Goal: Information Seeking & Learning: Learn about a topic

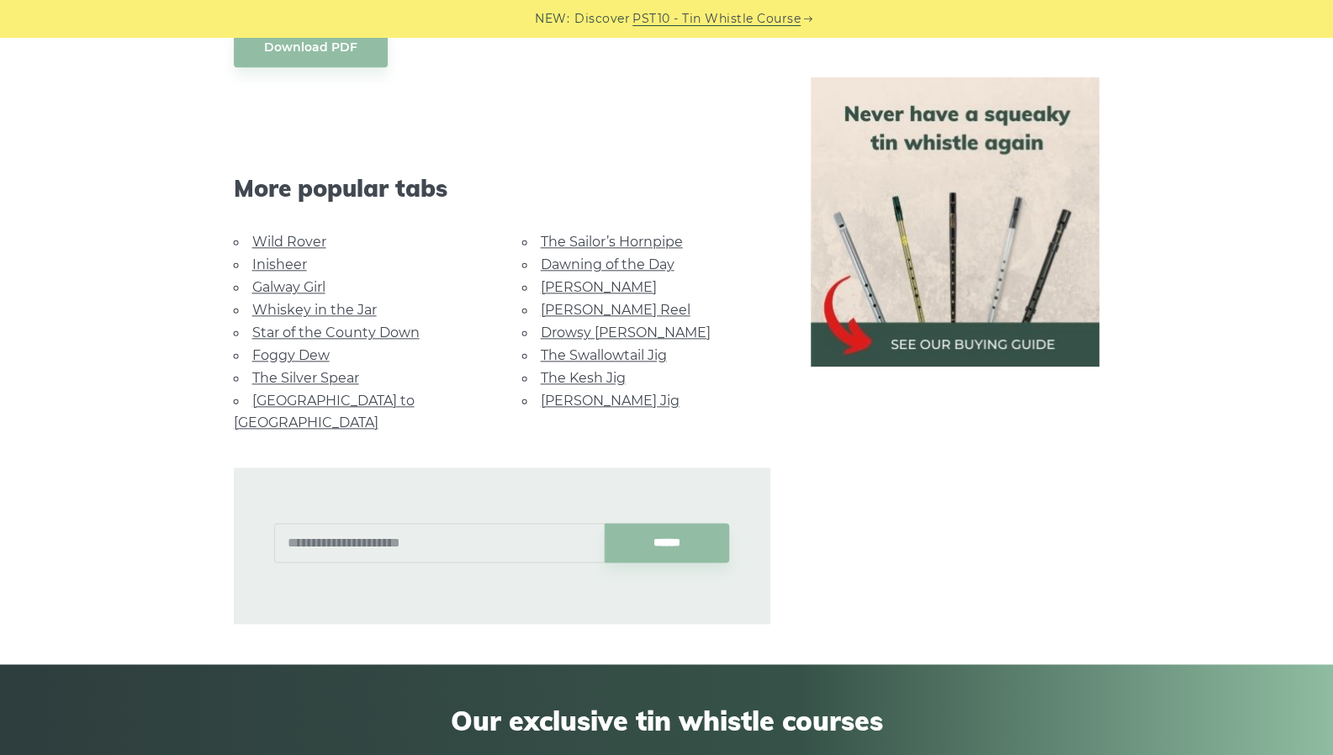
scroll to position [1110, 0]
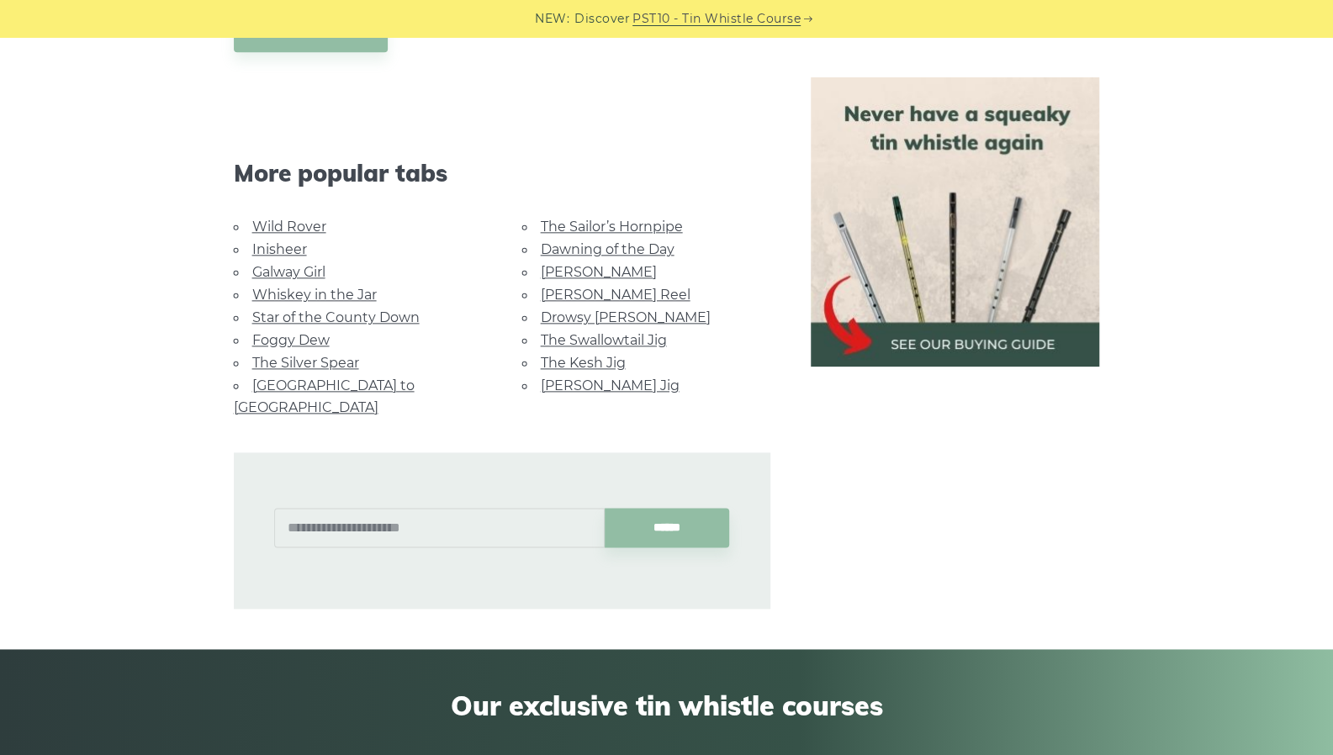
click at [316, 332] on link "Foggy Dew" at bounding box center [290, 340] width 77 height 16
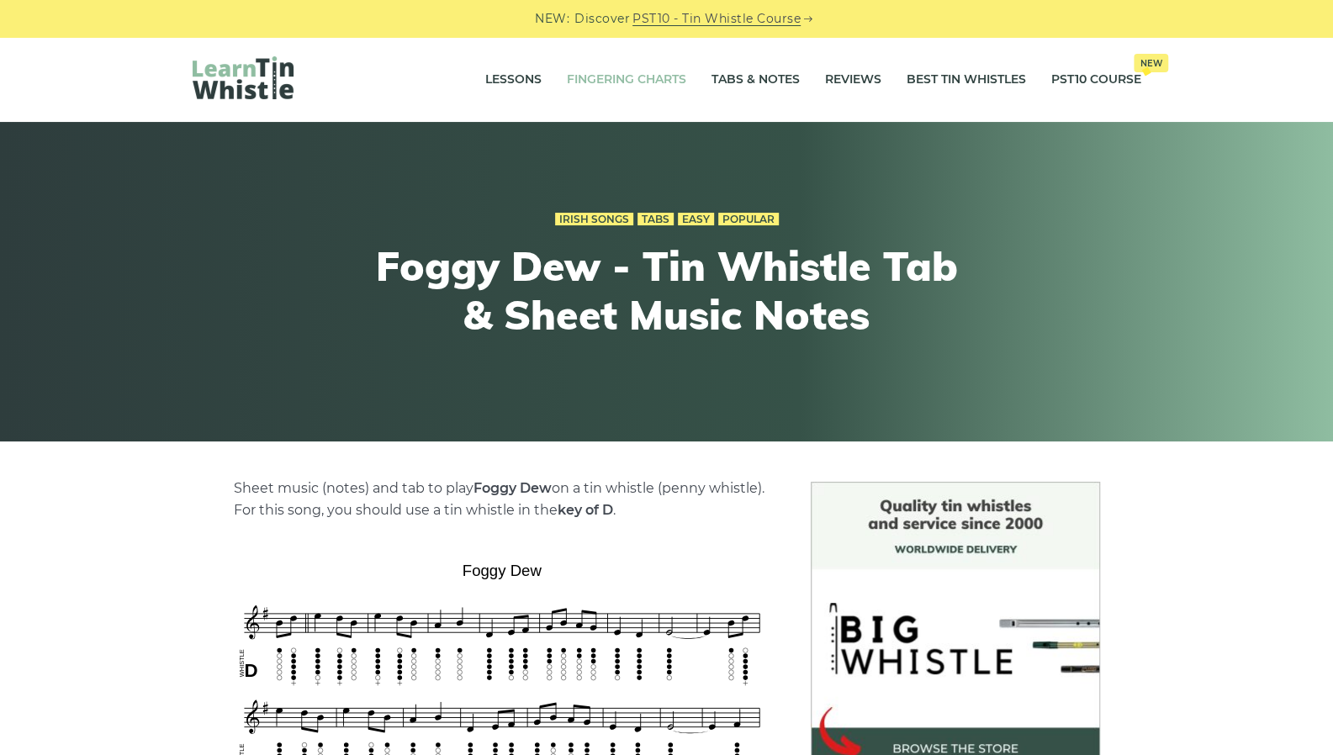
click at [616, 73] on link "Fingering Charts" at bounding box center [626, 80] width 119 height 42
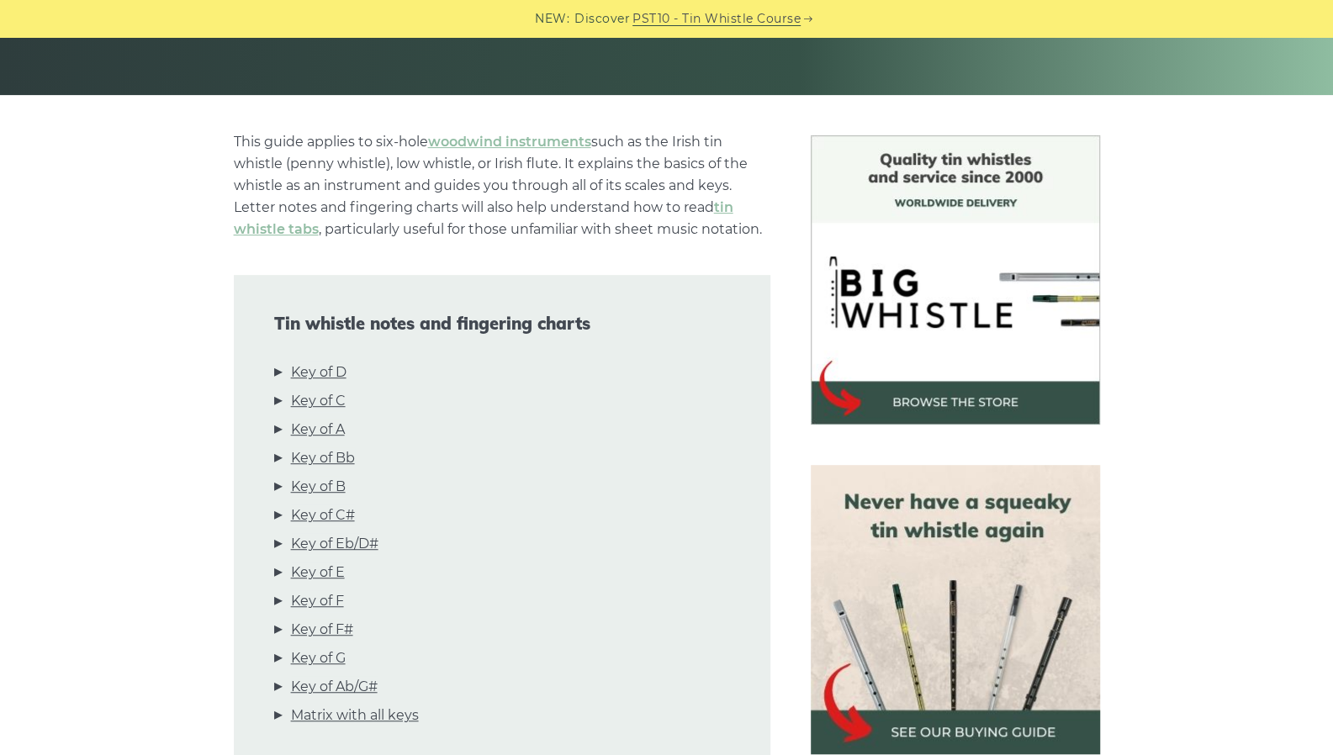
scroll to position [350, 0]
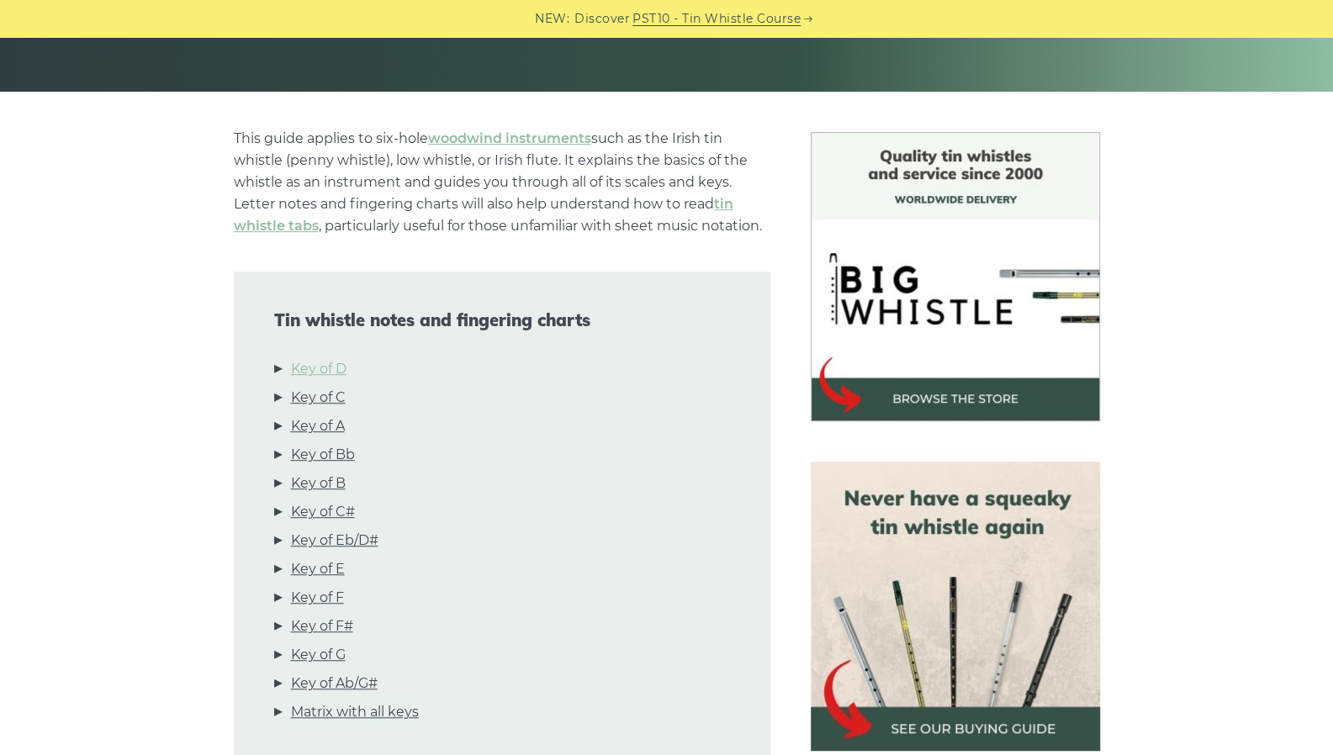
click at [328, 371] on link "Key of D" at bounding box center [318, 369] width 55 height 22
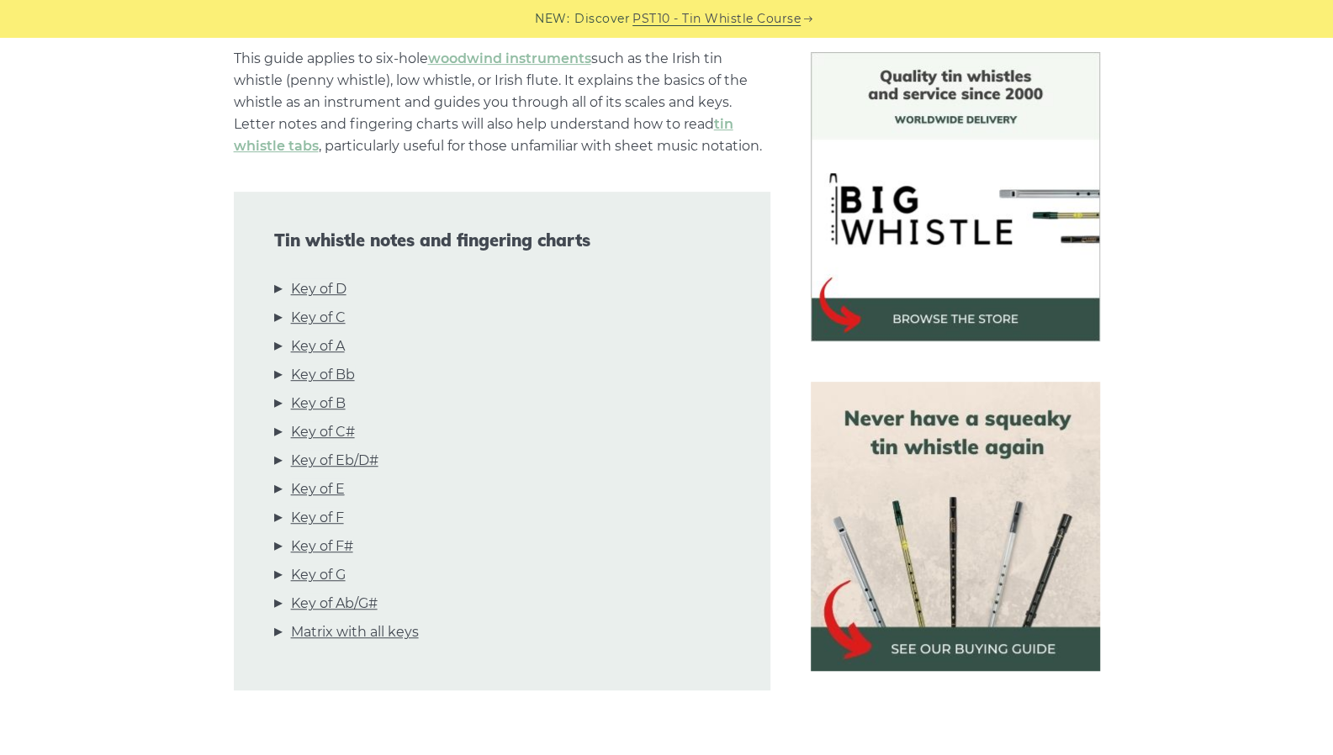
scroll to position [0, 0]
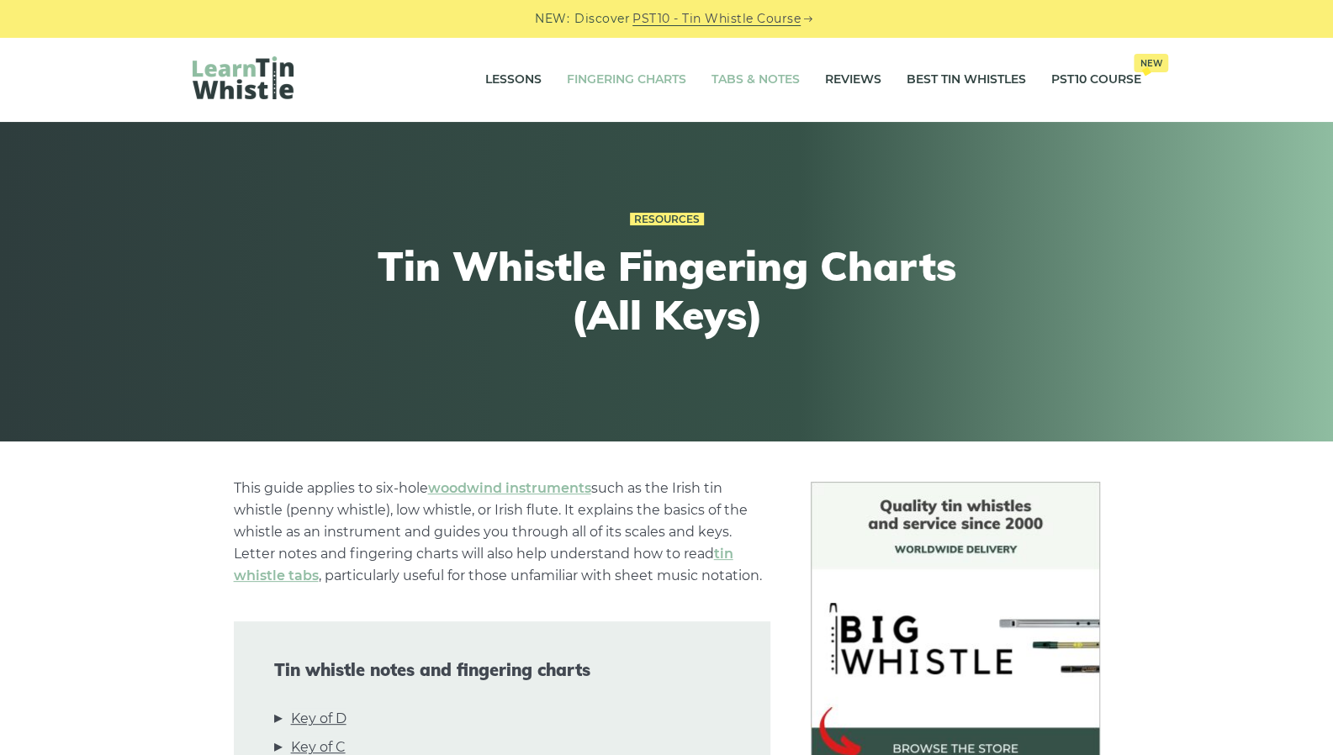
click at [740, 69] on link "Tabs & Notes" at bounding box center [755, 80] width 88 height 42
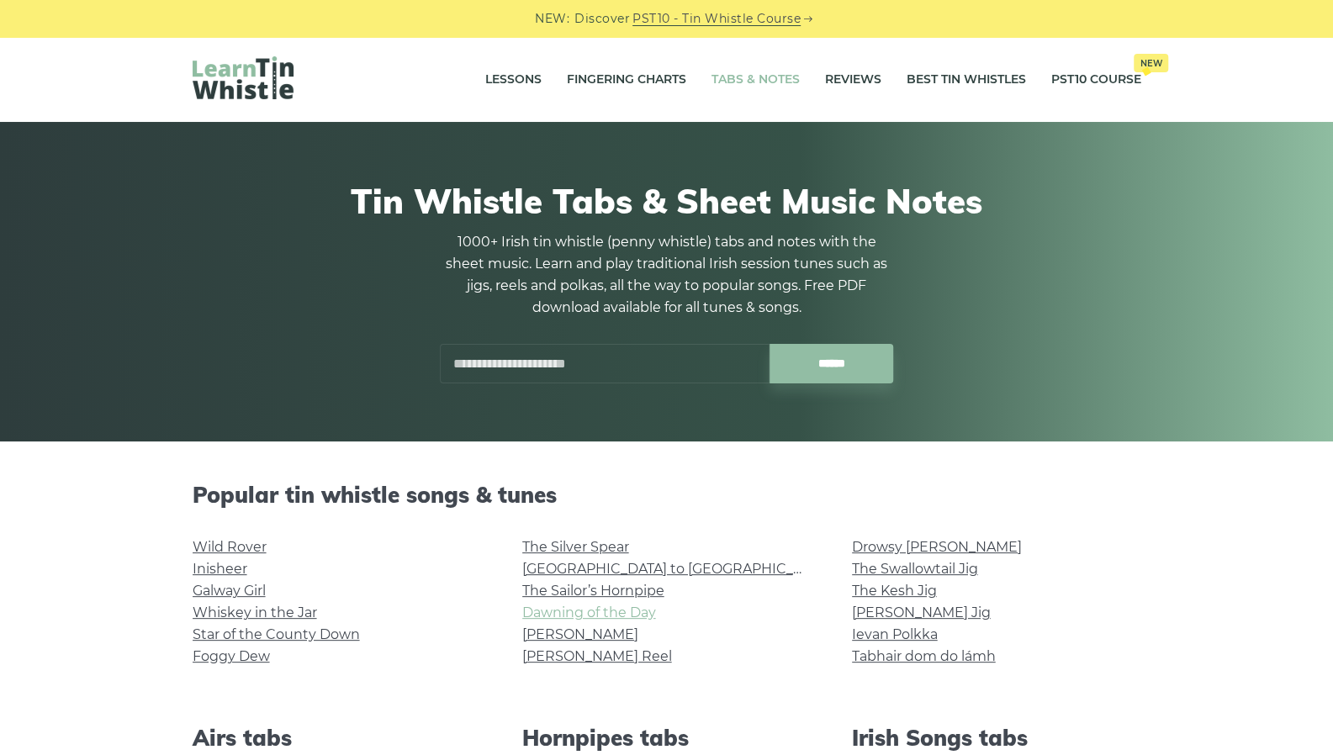
click at [605, 615] on link "Dawning of the Day" at bounding box center [589, 613] width 134 height 16
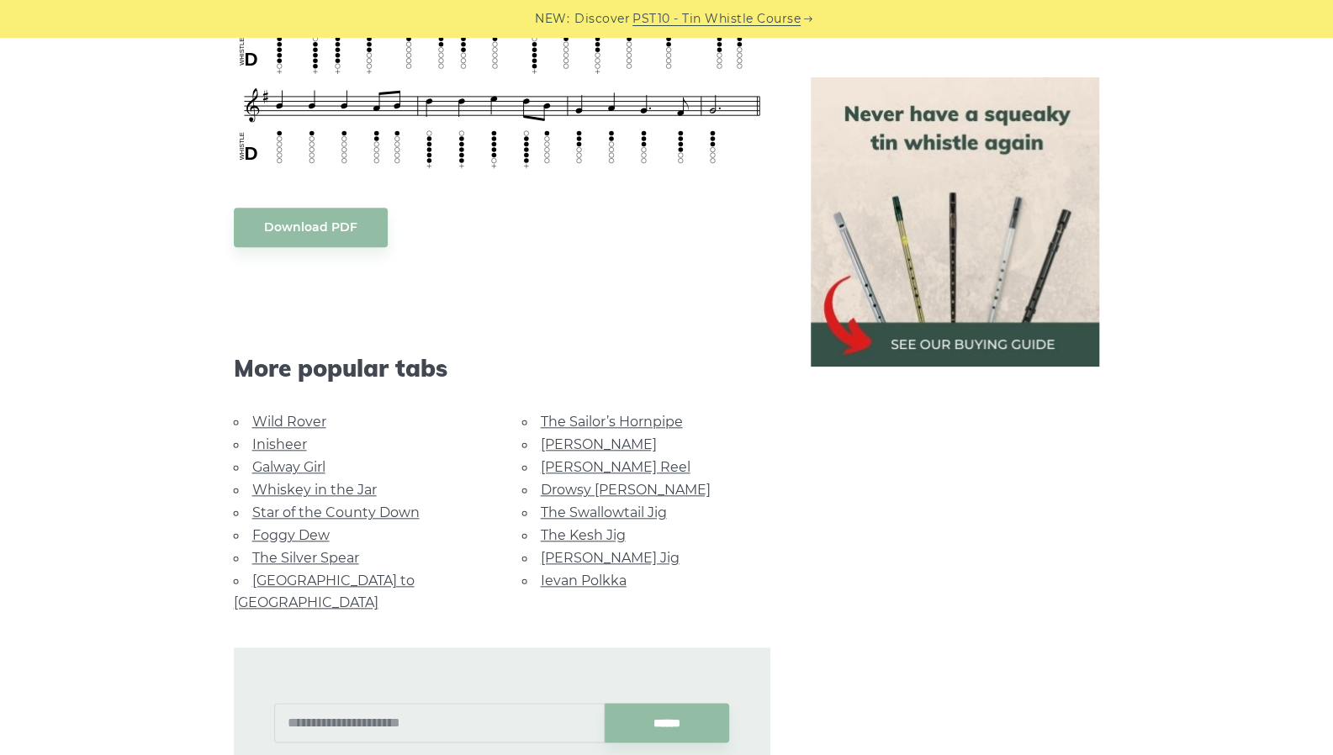
scroll to position [826, 0]
click at [301, 414] on link "Wild Rover" at bounding box center [289, 420] width 74 height 16
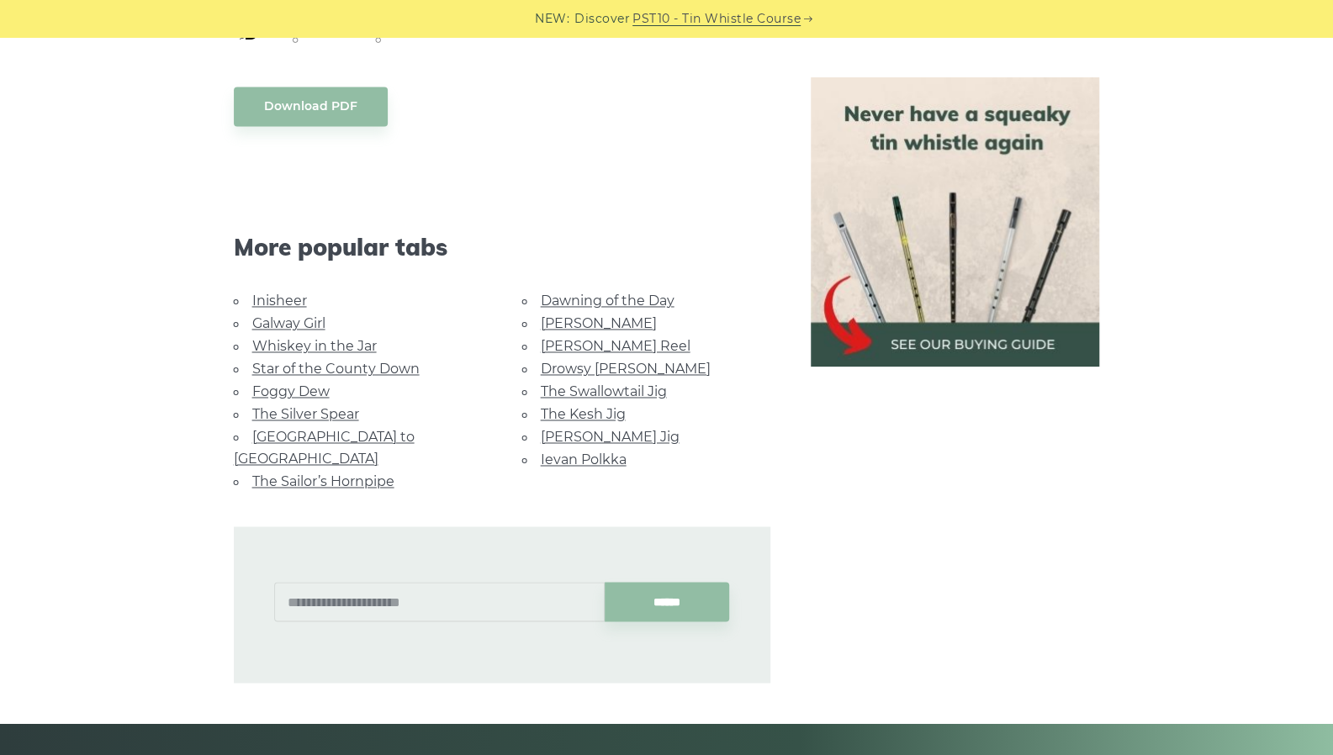
scroll to position [1515, 0]
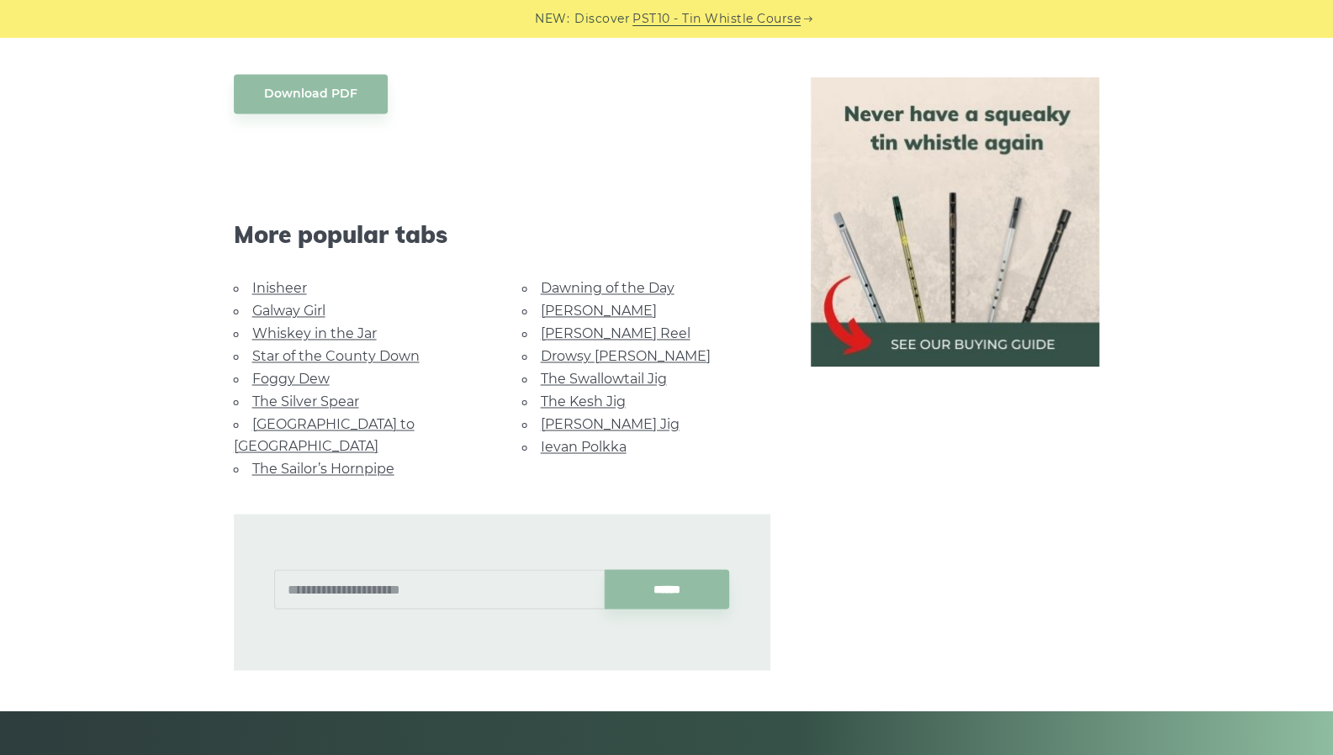
click at [293, 354] on link "Star of the County Down" at bounding box center [335, 356] width 167 height 16
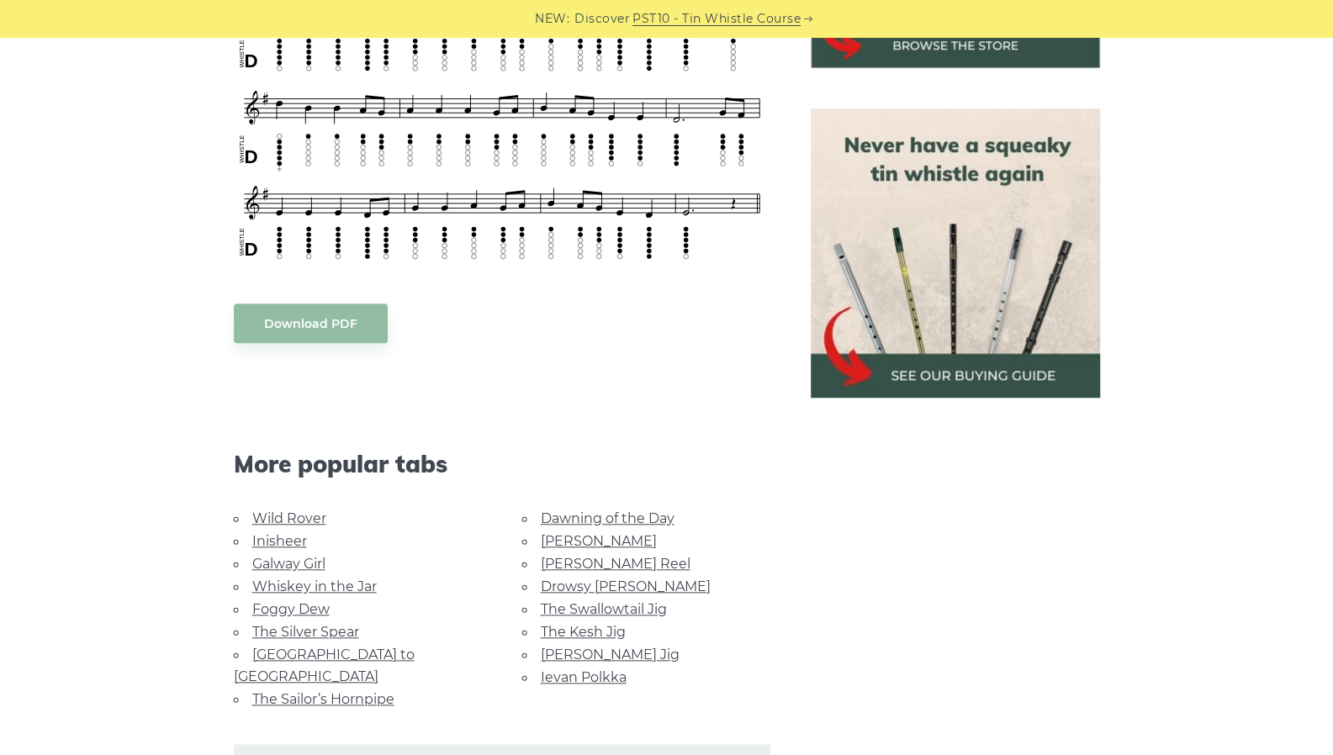
scroll to position [704, 0]
click at [289, 651] on link "Rocky Road to Dublin" at bounding box center [324, 665] width 181 height 38
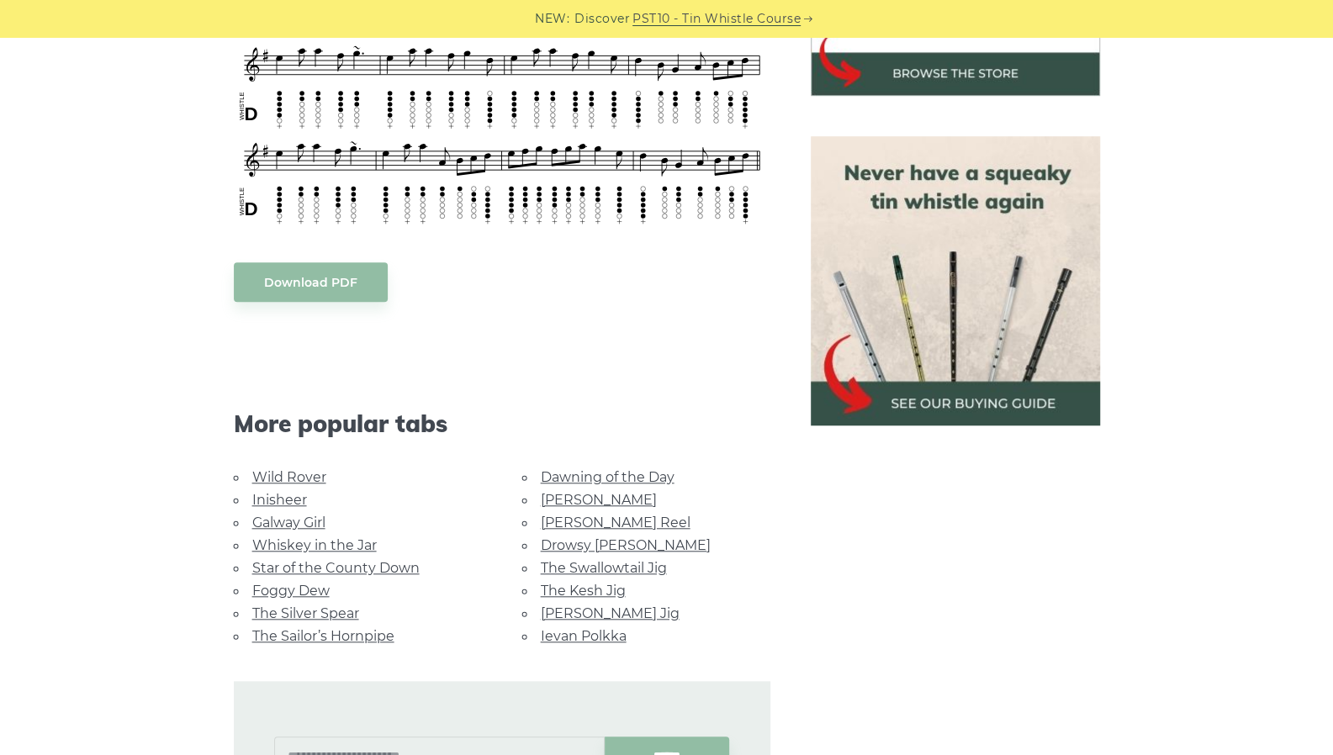
scroll to position [677, 0]
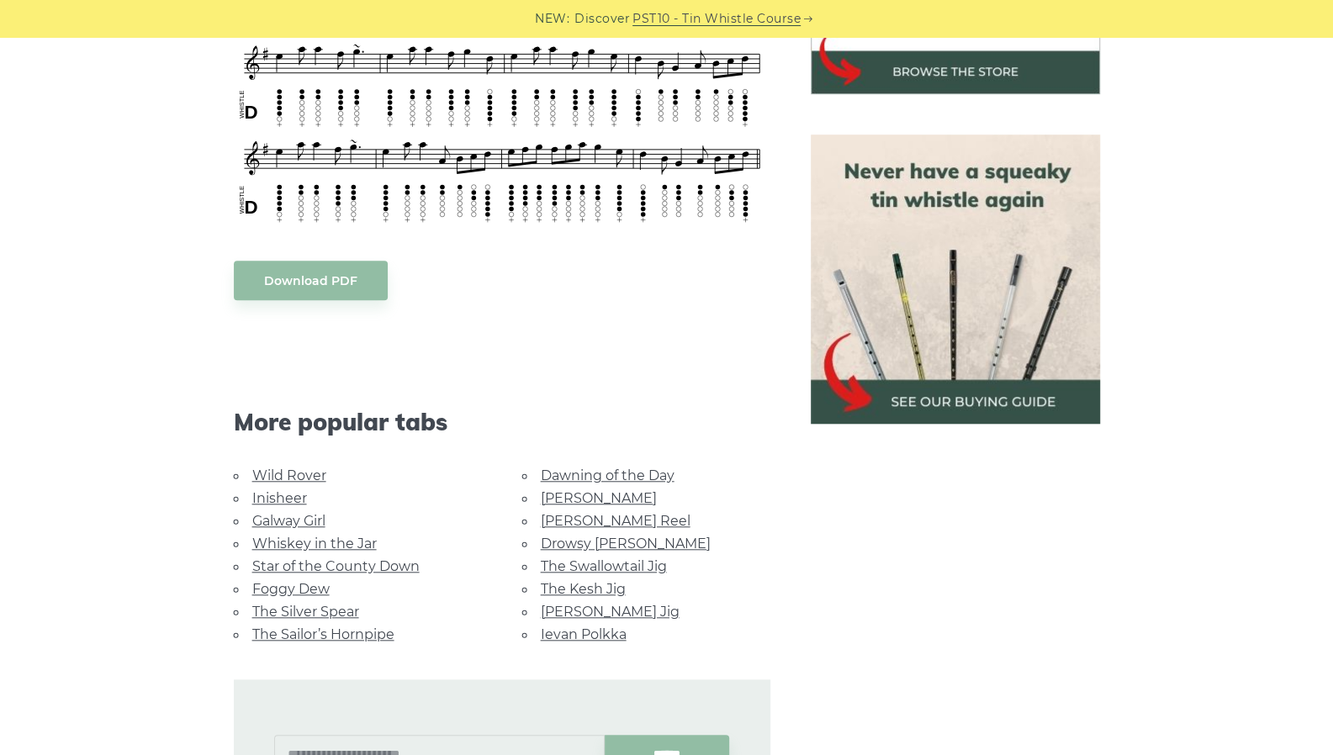
click at [571, 604] on link "[PERSON_NAME] Jig" at bounding box center [610, 612] width 139 height 16
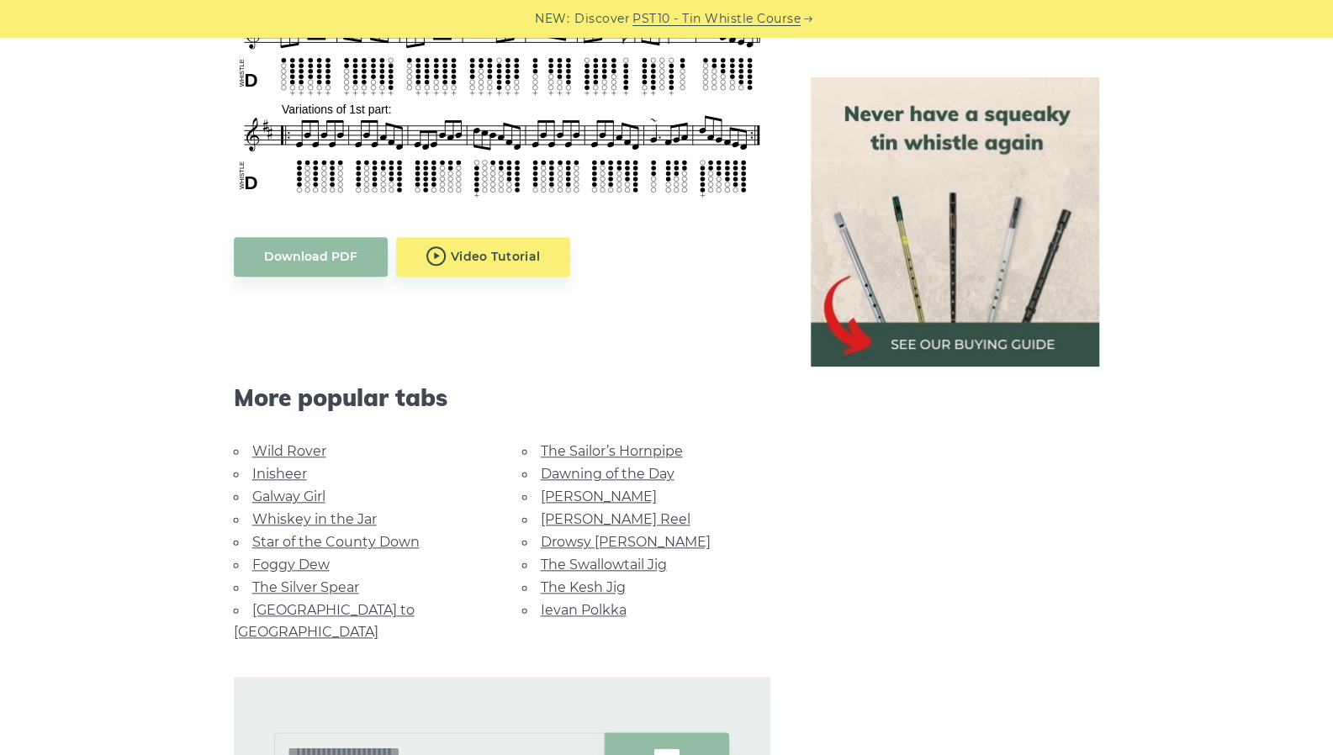
scroll to position [817, 0]
click at [577, 513] on link "[PERSON_NAME] Reel" at bounding box center [616, 518] width 150 height 16
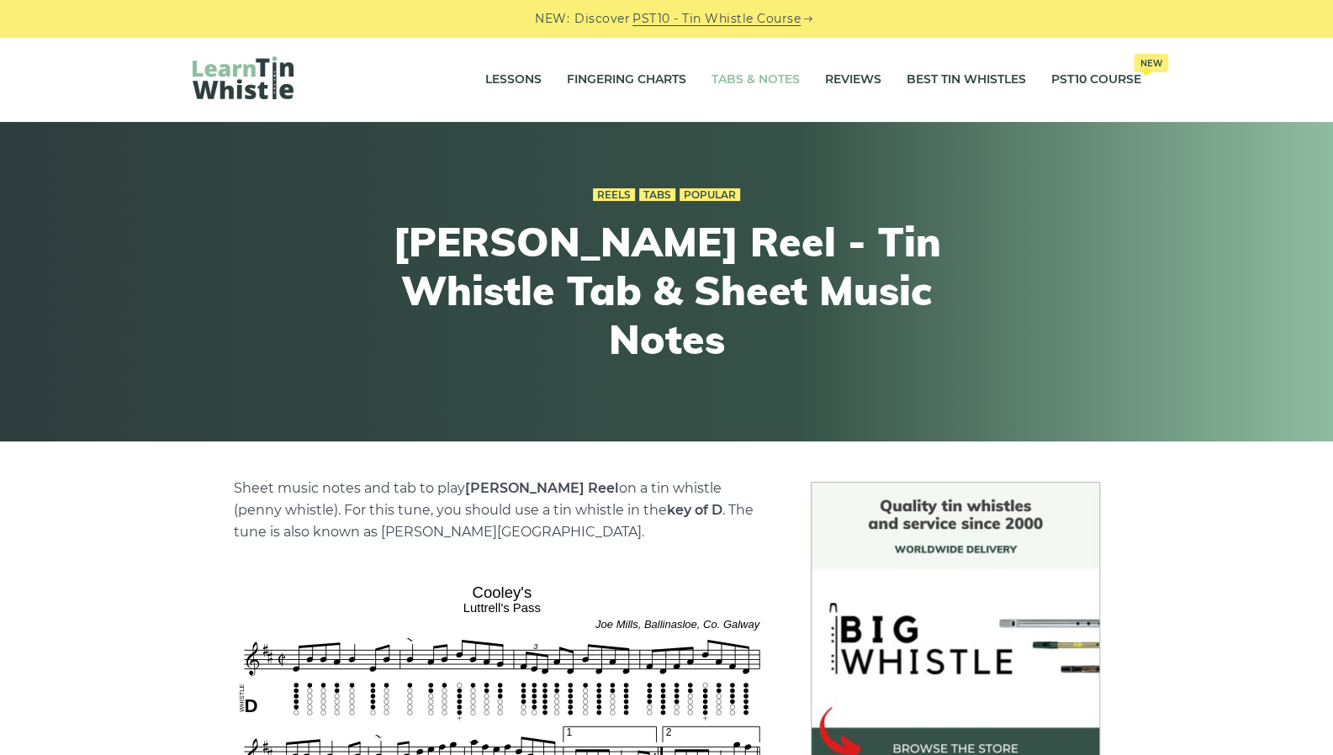
click at [762, 77] on link "Tabs & Notes" at bounding box center [755, 80] width 88 height 42
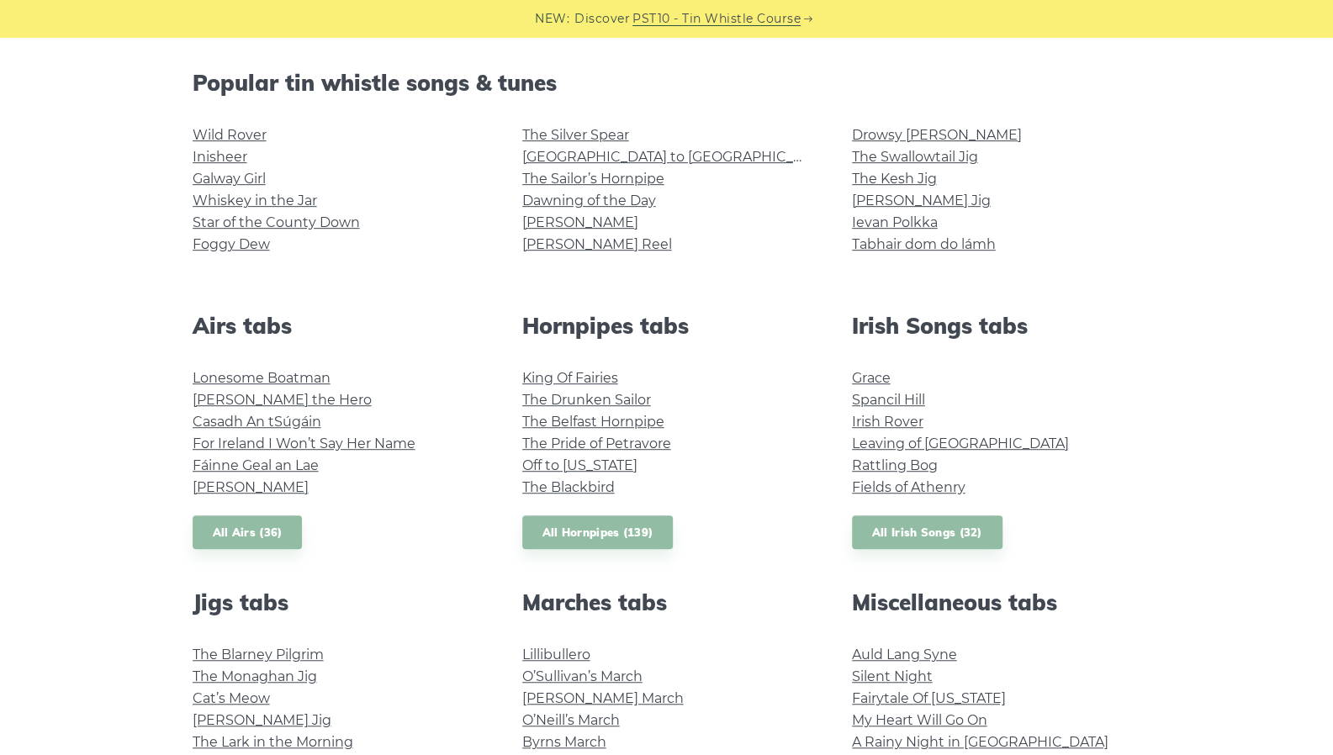
scroll to position [410, 0]
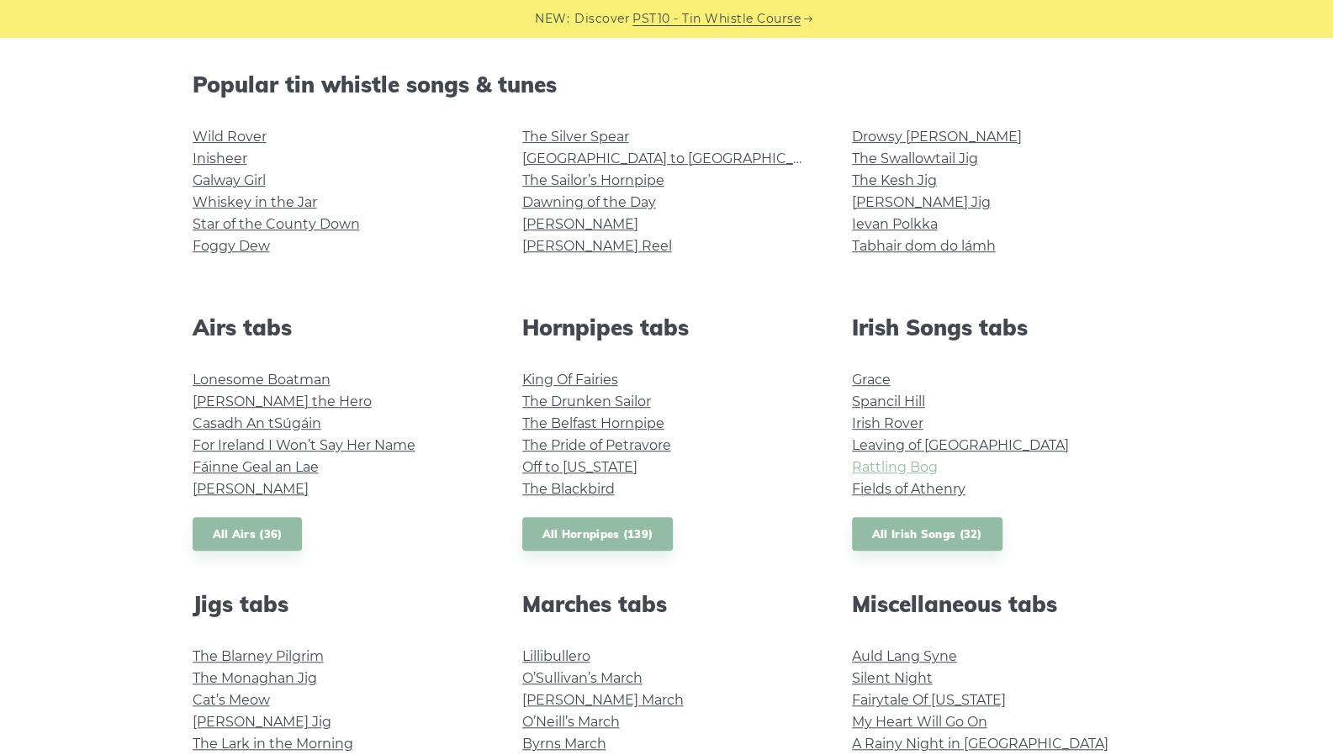
click at [903, 466] on link "Rattling Bog" at bounding box center [895, 467] width 86 height 16
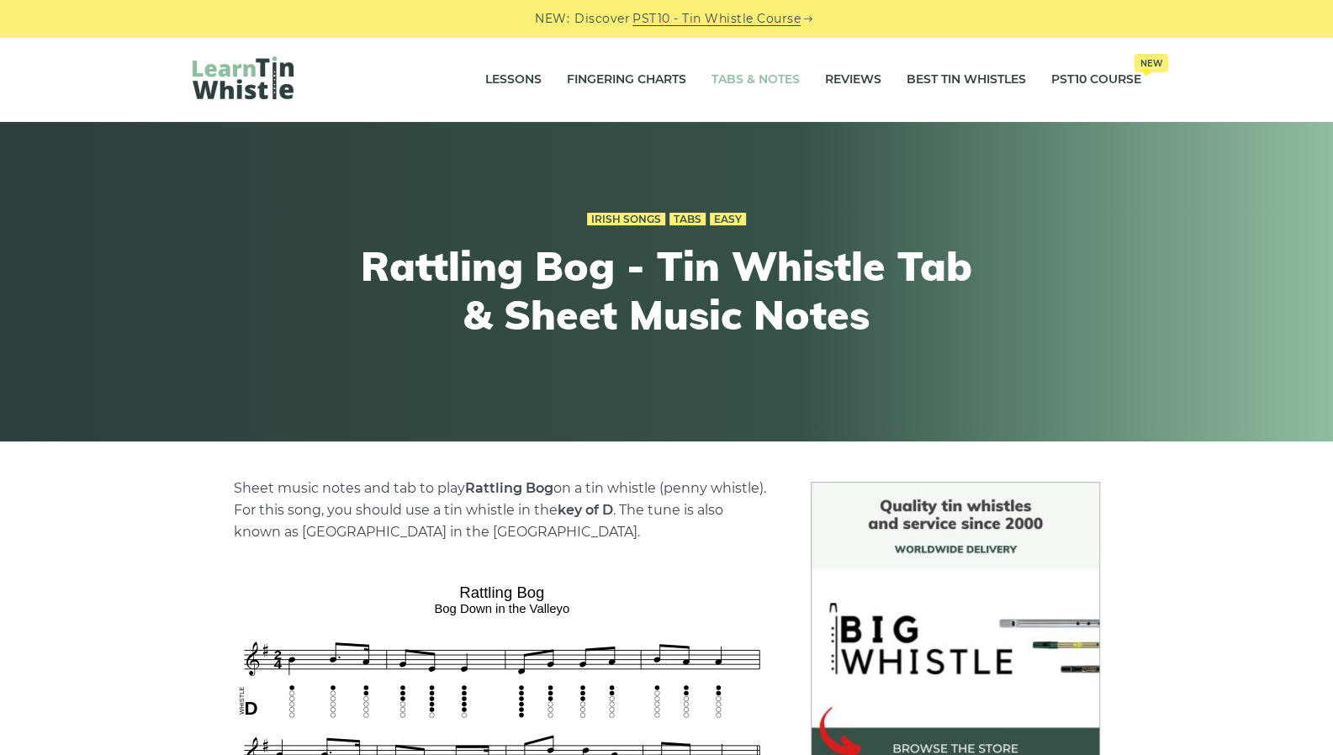
click at [738, 87] on link "Tabs & Notes" at bounding box center [755, 80] width 88 height 42
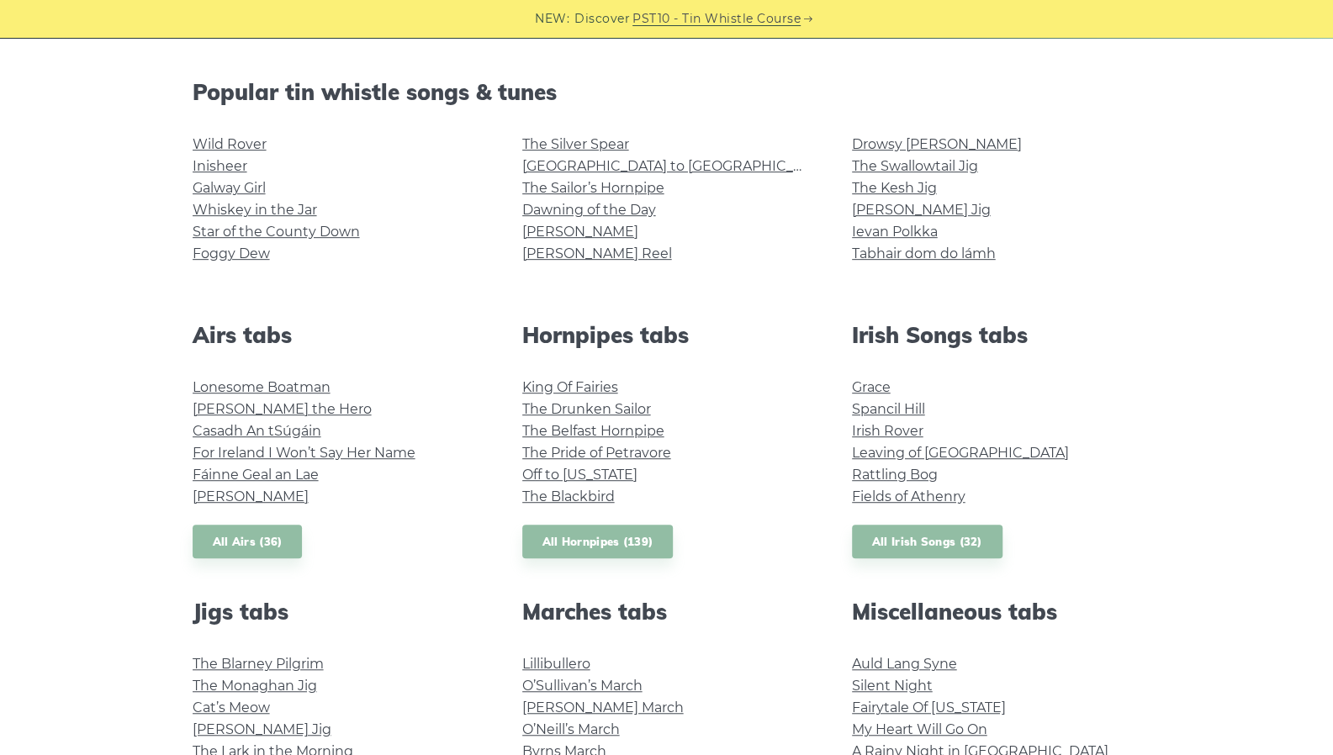
scroll to position [404, 0]
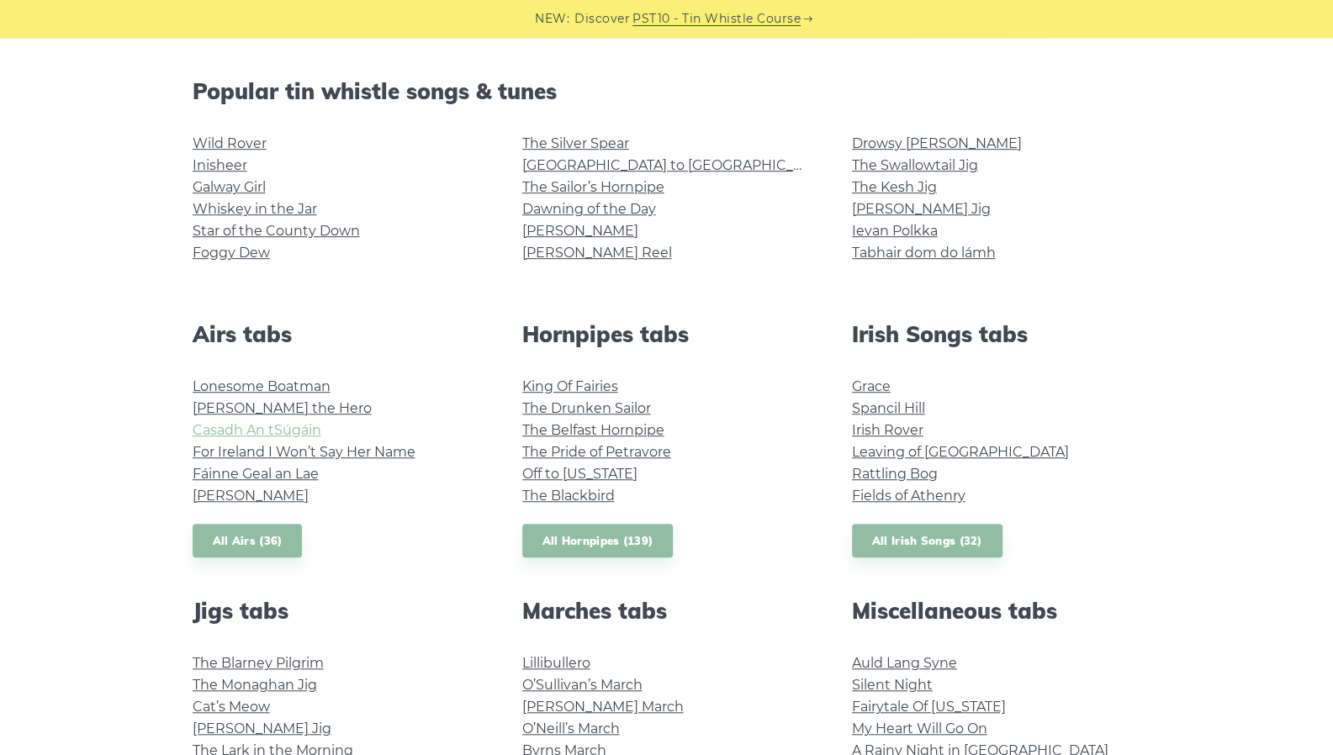
click at [303, 425] on link "Casadh An tSúgáin" at bounding box center [257, 430] width 129 height 16
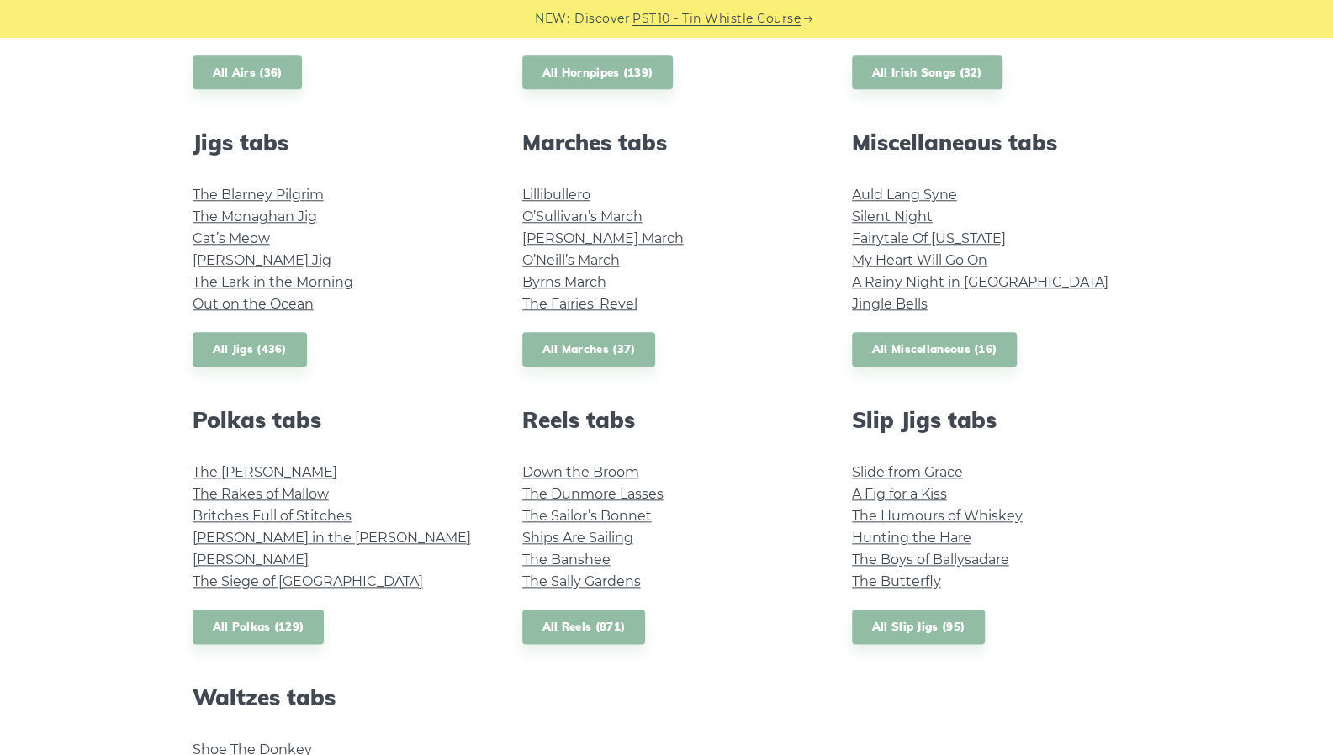
scroll to position [895, 0]
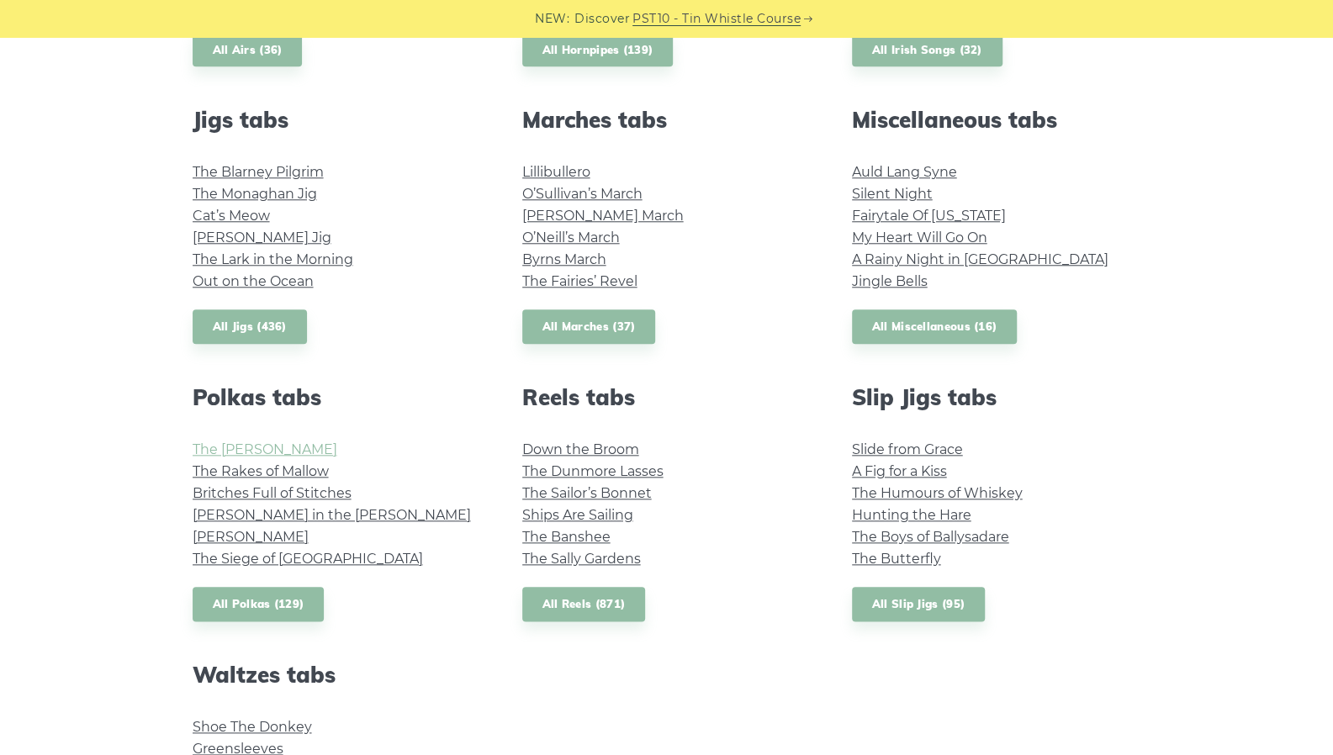
click at [240, 453] on link "The [PERSON_NAME]" at bounding box center [265, 449] width 145 height 16
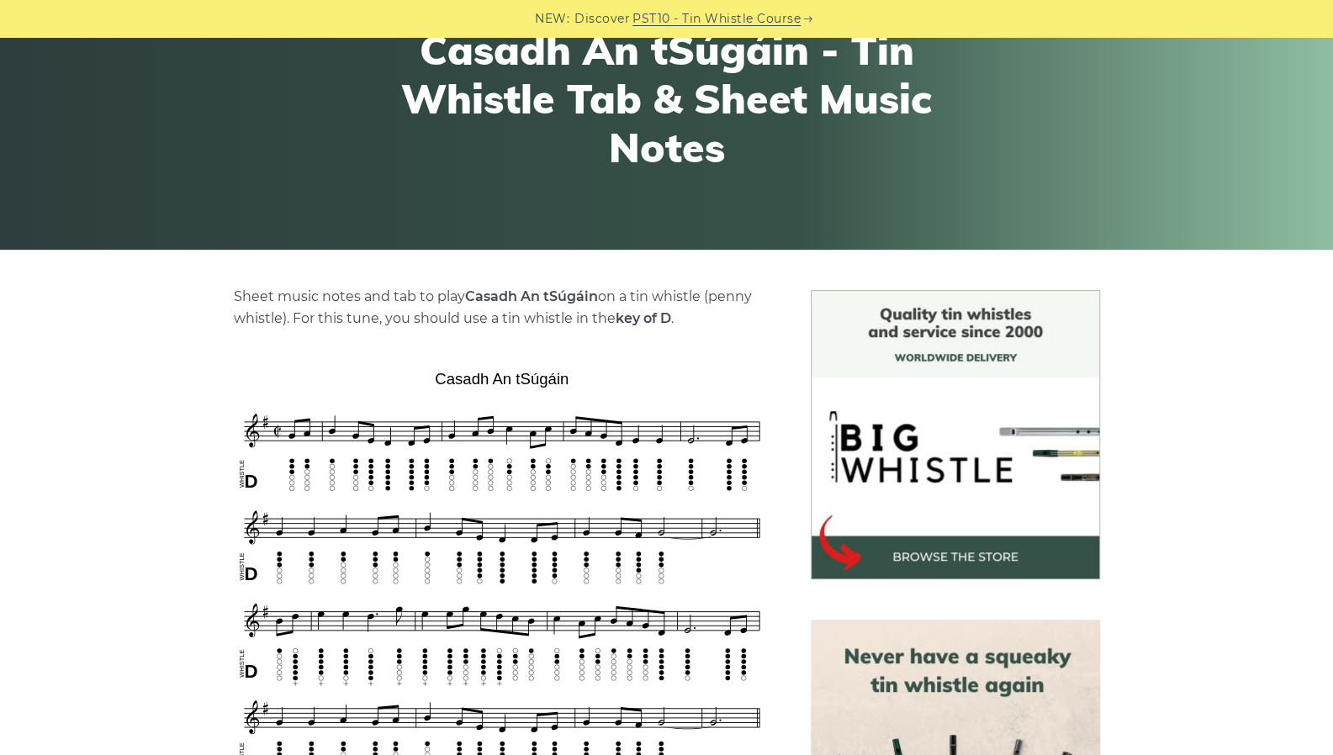
scroll to position [250, 0]
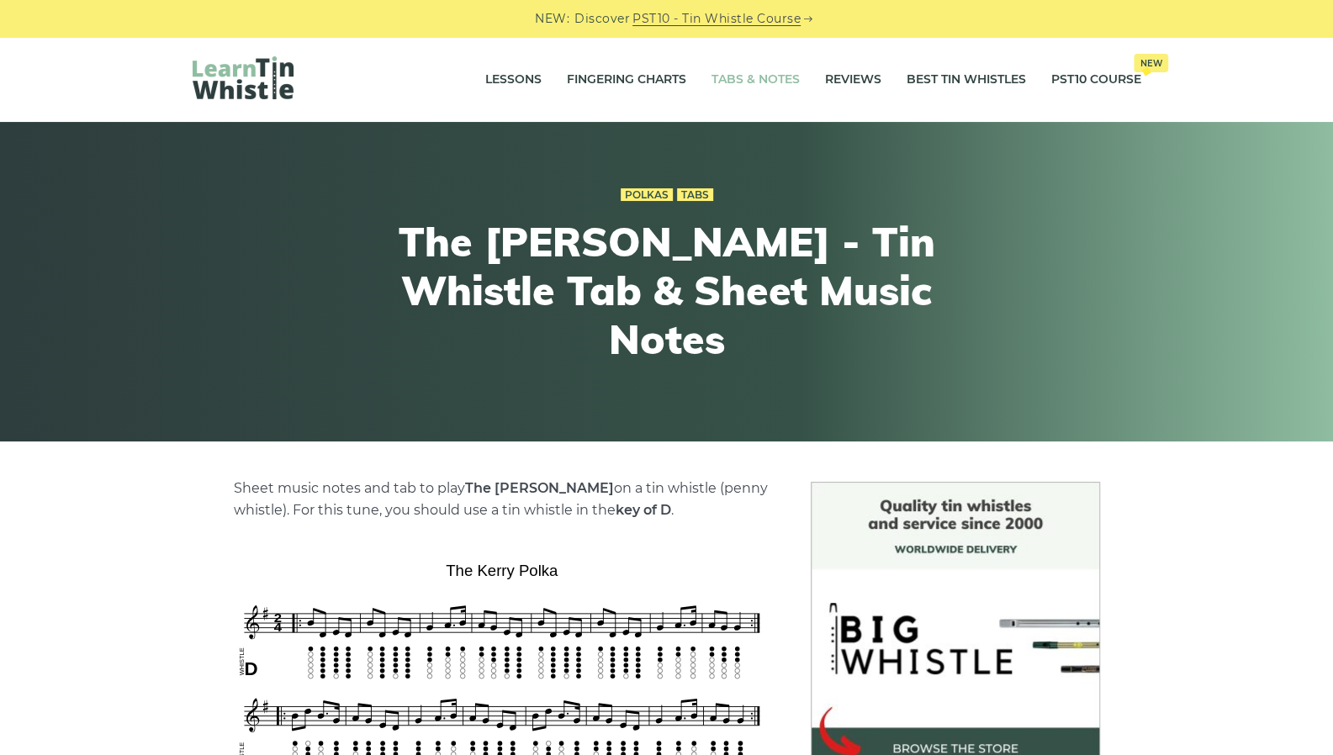
click at [746, 85] on link "Tabs & Notes" at bounding box center [755, 80] width 88 height 42
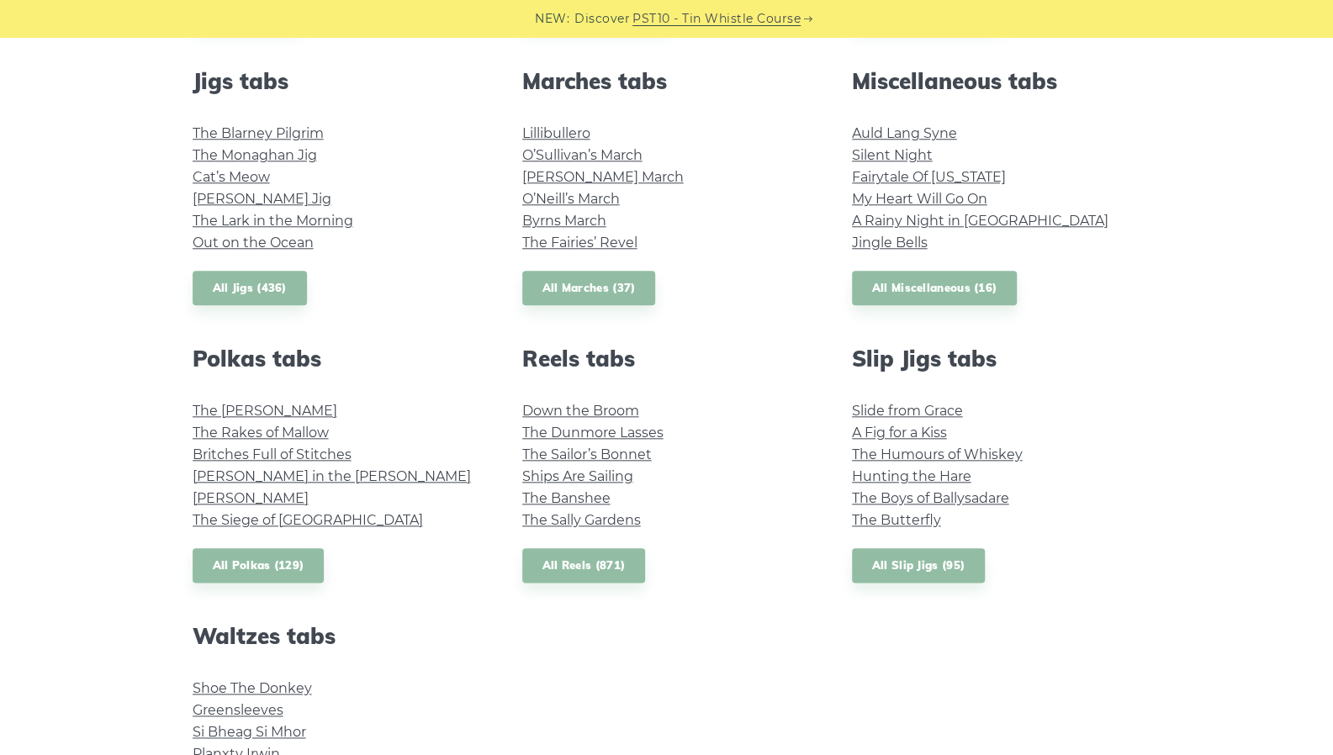
scroll to position [934, 0]
click at [596, 517] on link "The Sally Gardens" at bounding box center [581, 519] width 119 height 16
click at [247, 494] on link "[PERSON_NAME]" at bounding box center [251, 497] width 116 height 16
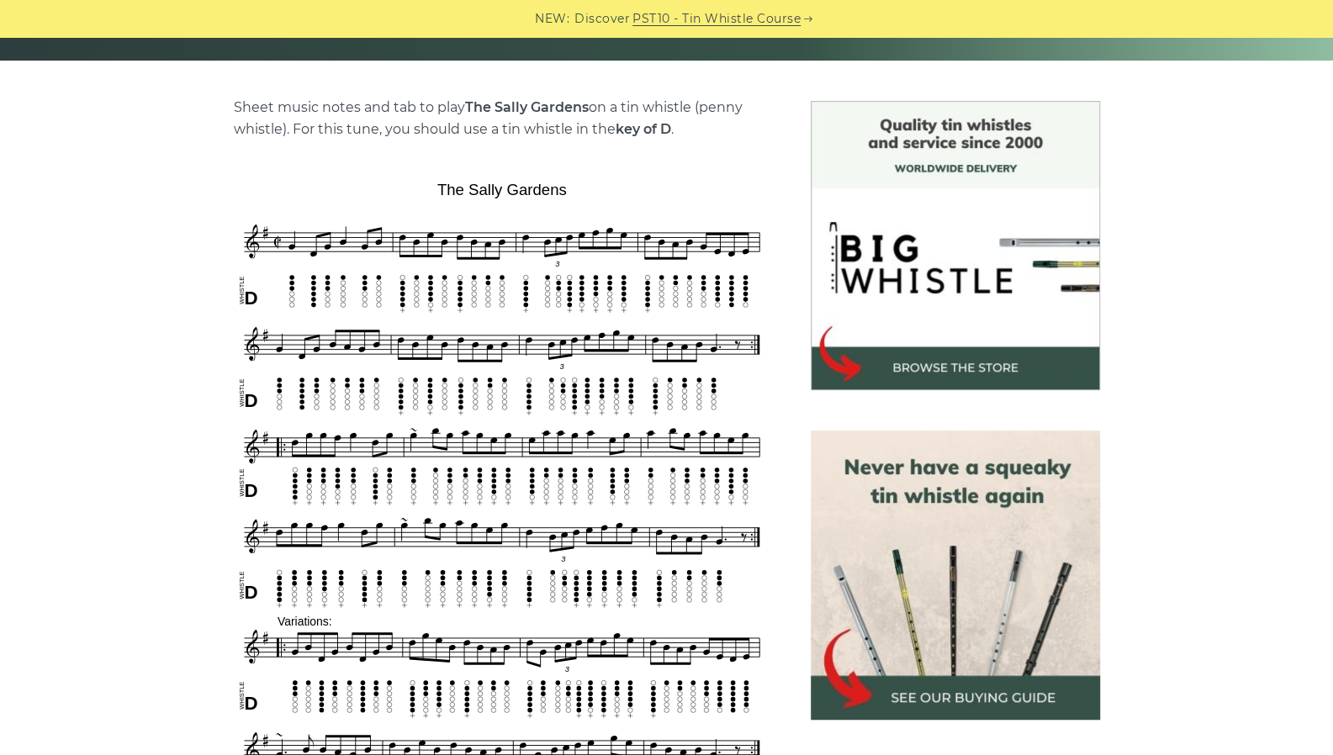
scroll to position [385, 0]
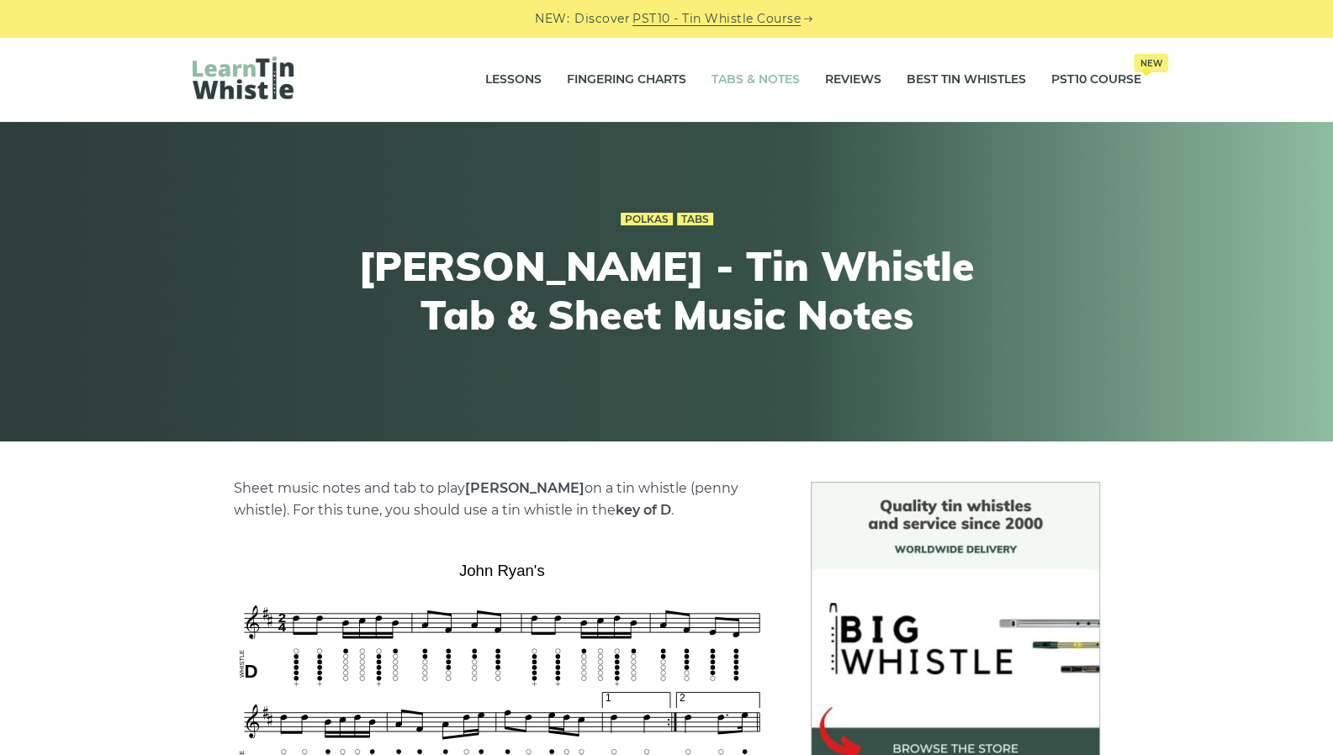
click at [745, 80] on link "Tabs & Notes" at bounding box center [755, 80] width 88 height 42
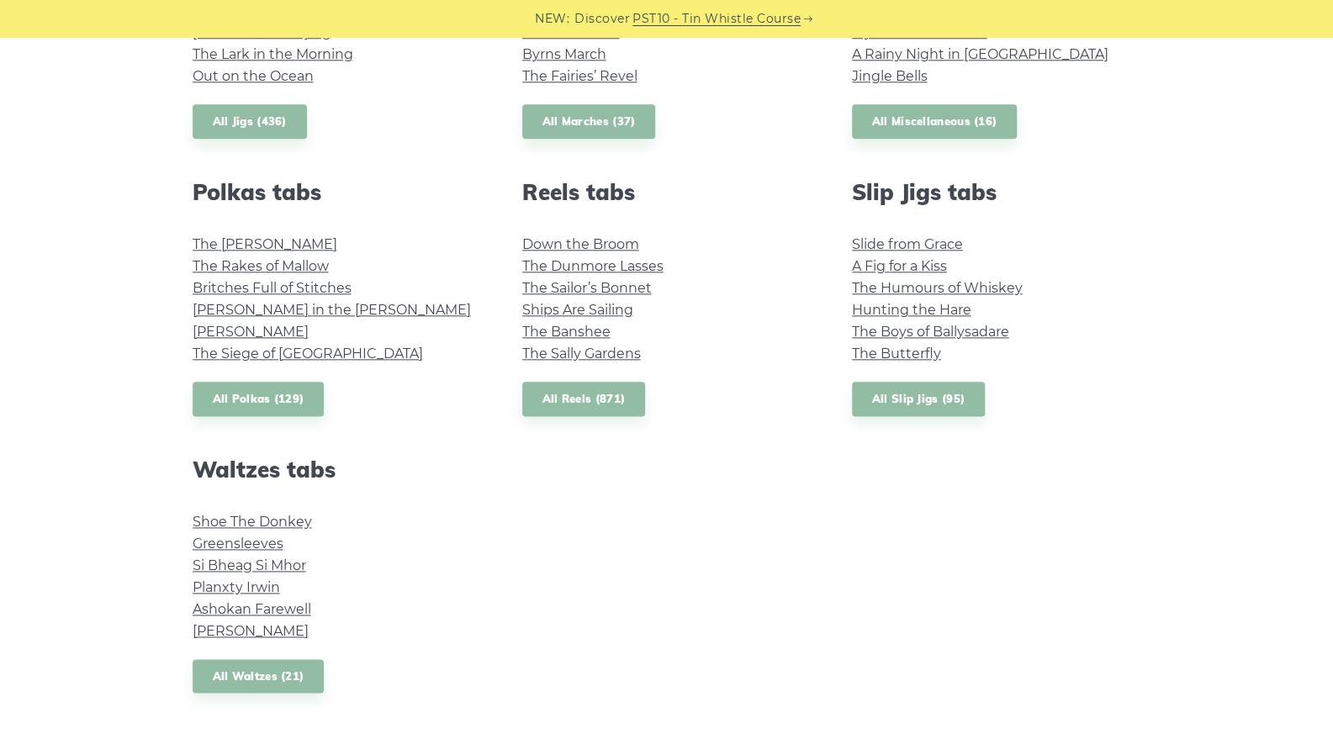
scroll to position [1103, 0]
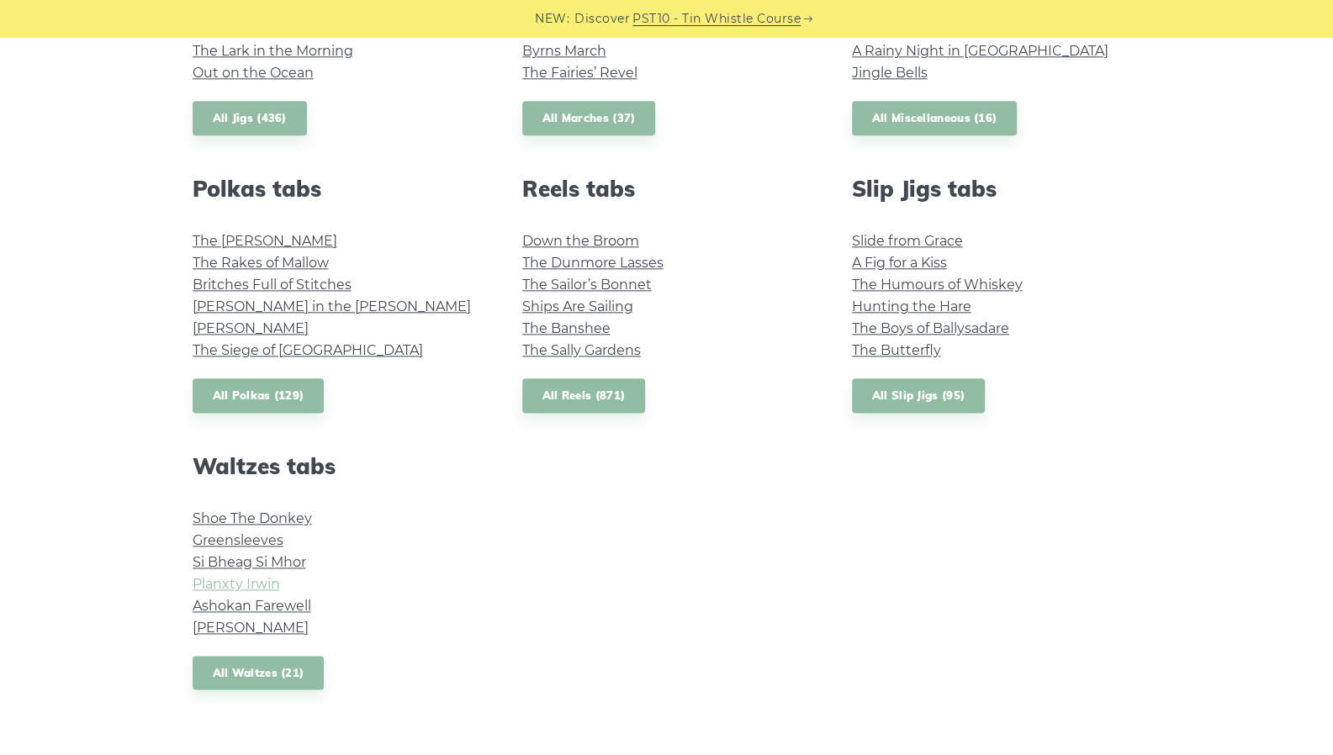
click at [234, 584] on link "Planxty Irwin" at bounding box center [236, 584] width 87 height 16
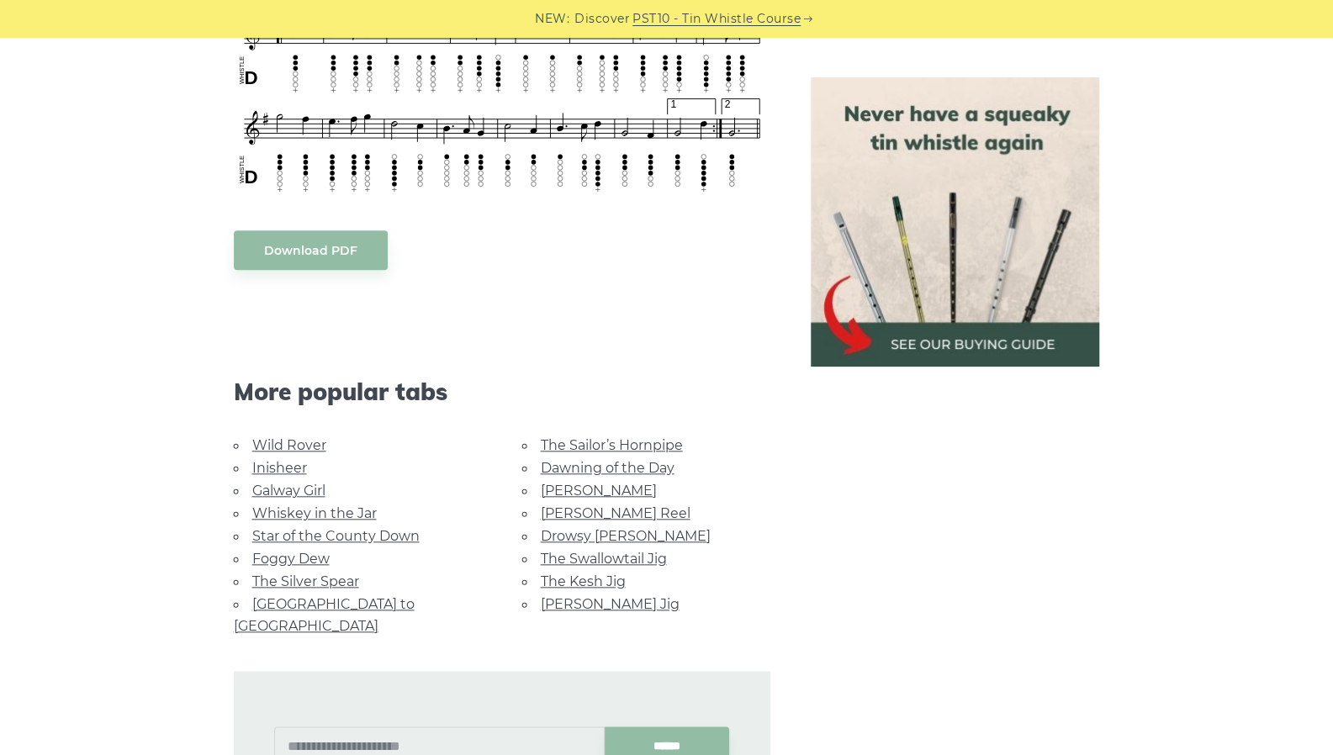
scroll to position [817, 0]
click at [293, 551] on link "Foggy Dew" at bounding box center [290, 558] width 77 height 16
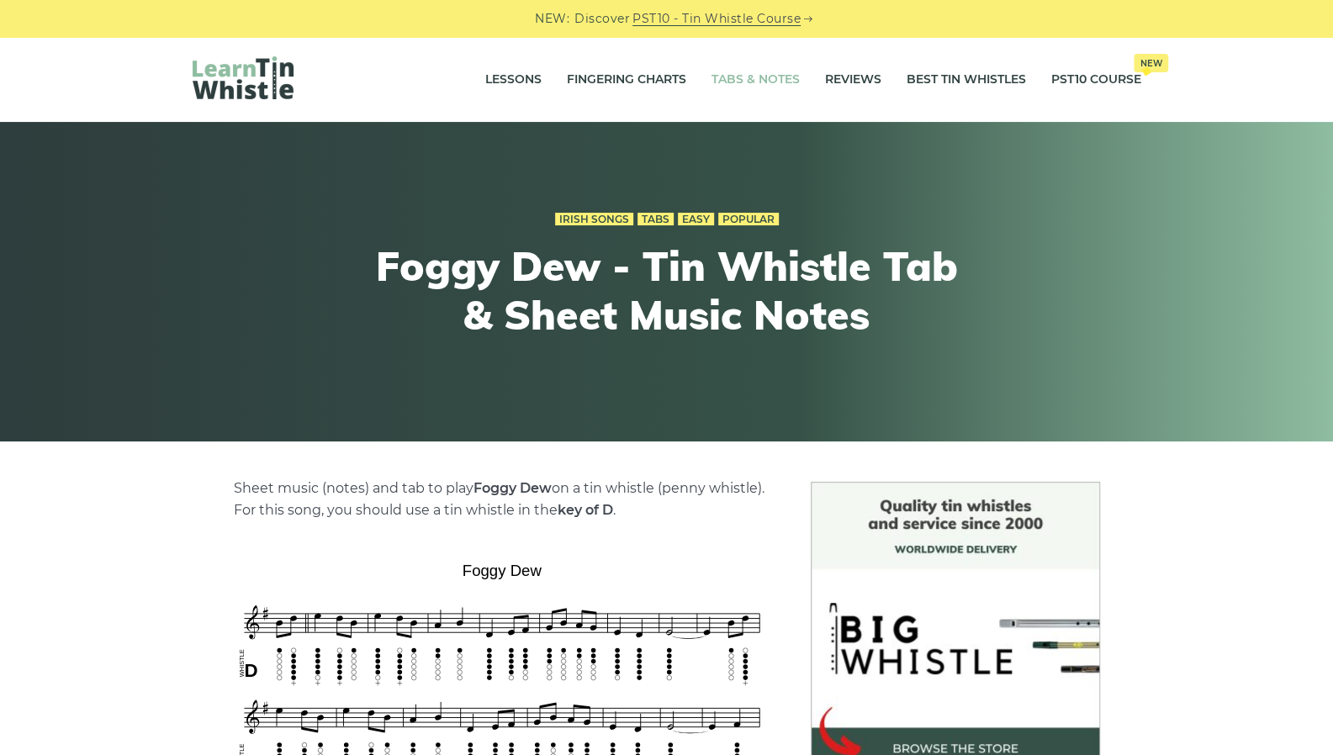
click at [745, 88] on link "Tabs & Notes" at bounding box center [755, 80] width 88 height 42
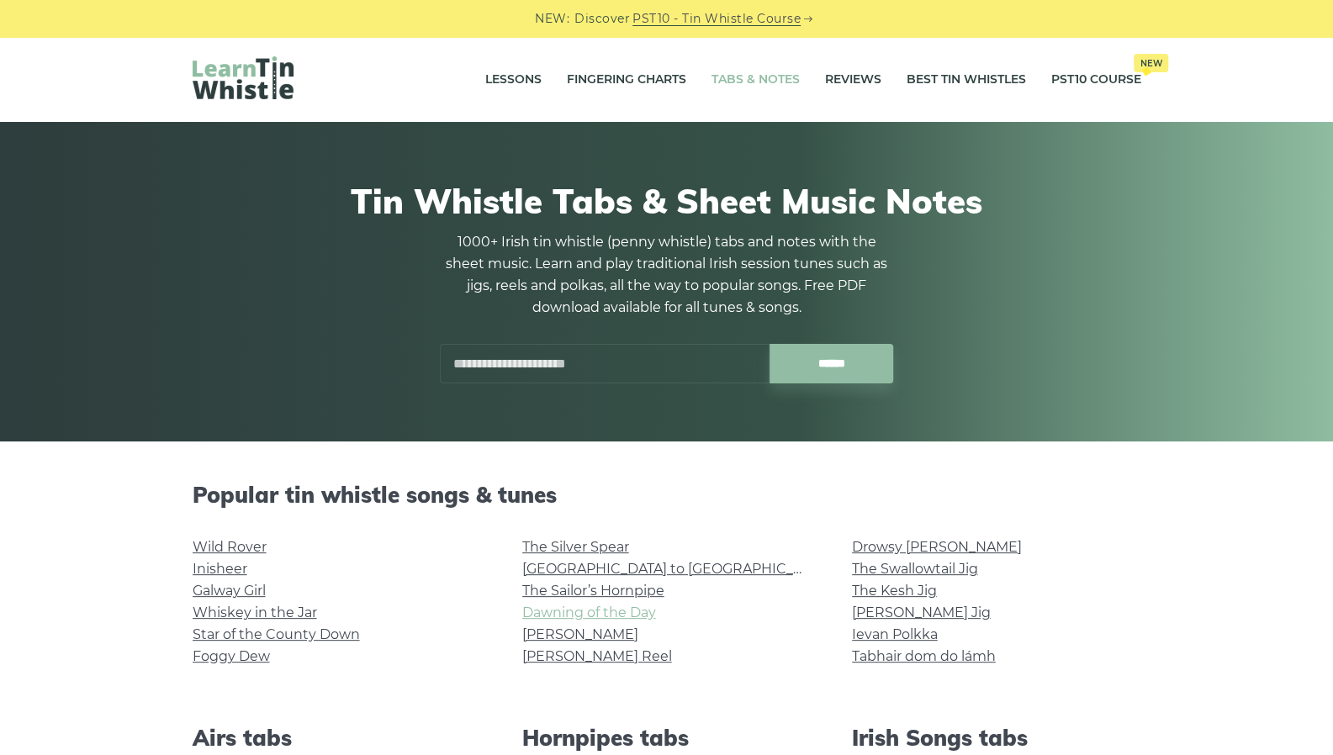
click at [617, 613] on link "Dawning of the Day" at bounding box center [589, 613] width 134 height 16
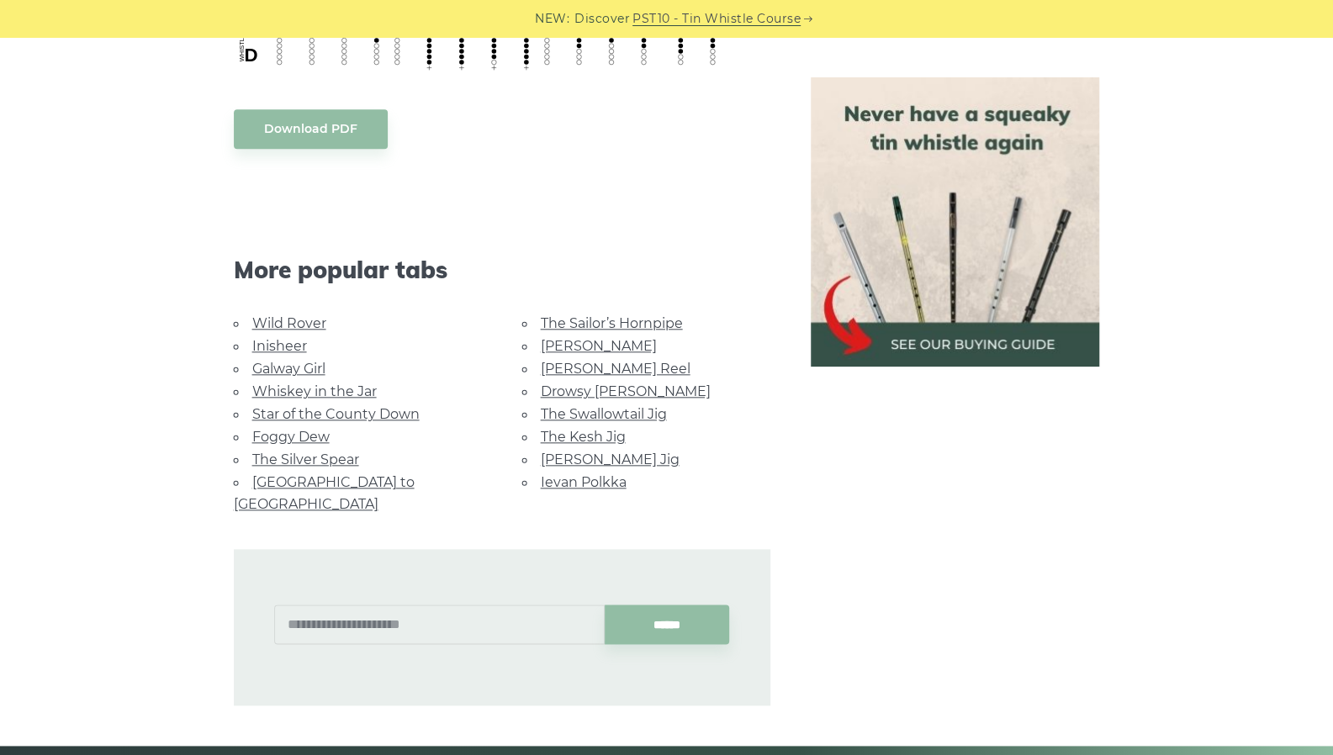
scroll to position [923, 0]
click at [286, 343] on link "Inisheer" at bounding box center [279, 345] width 55 height 16
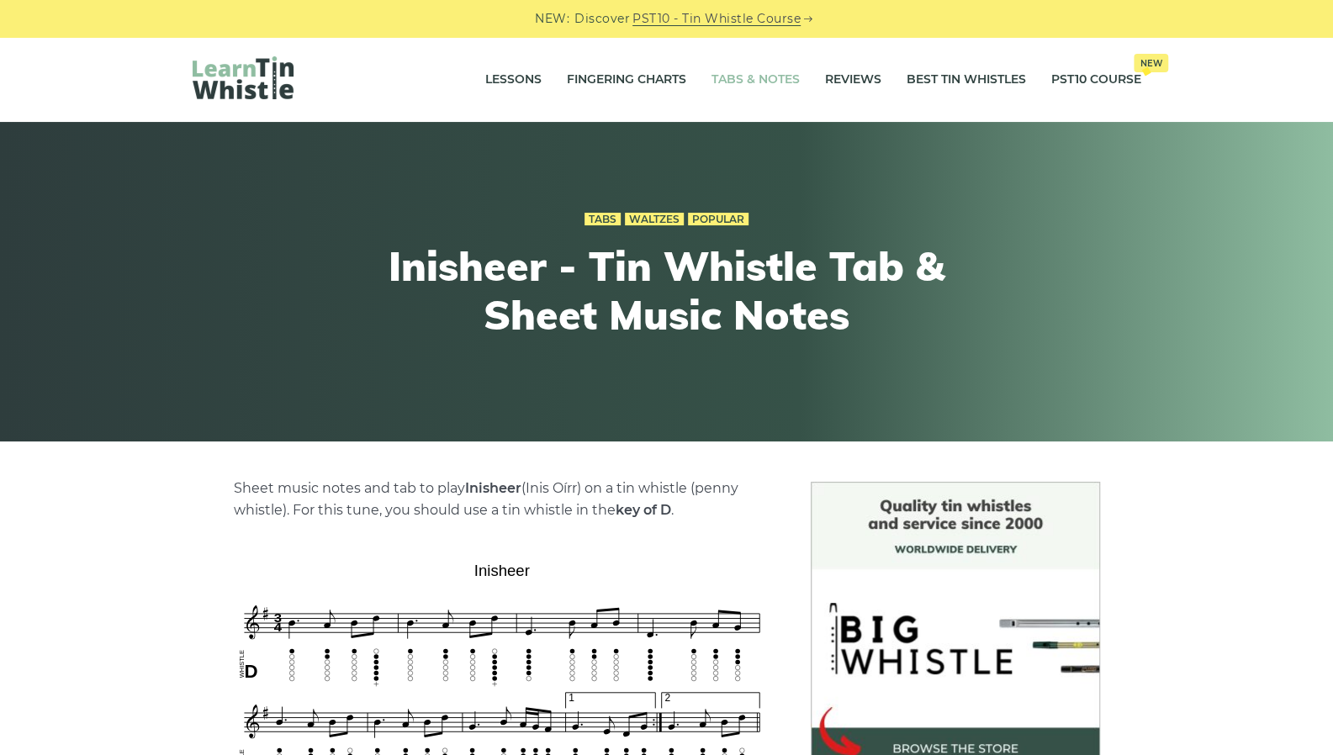
click at [730, 85] on link "Tabs & Notes" at bounding box center [755, 80] width 88 height 42
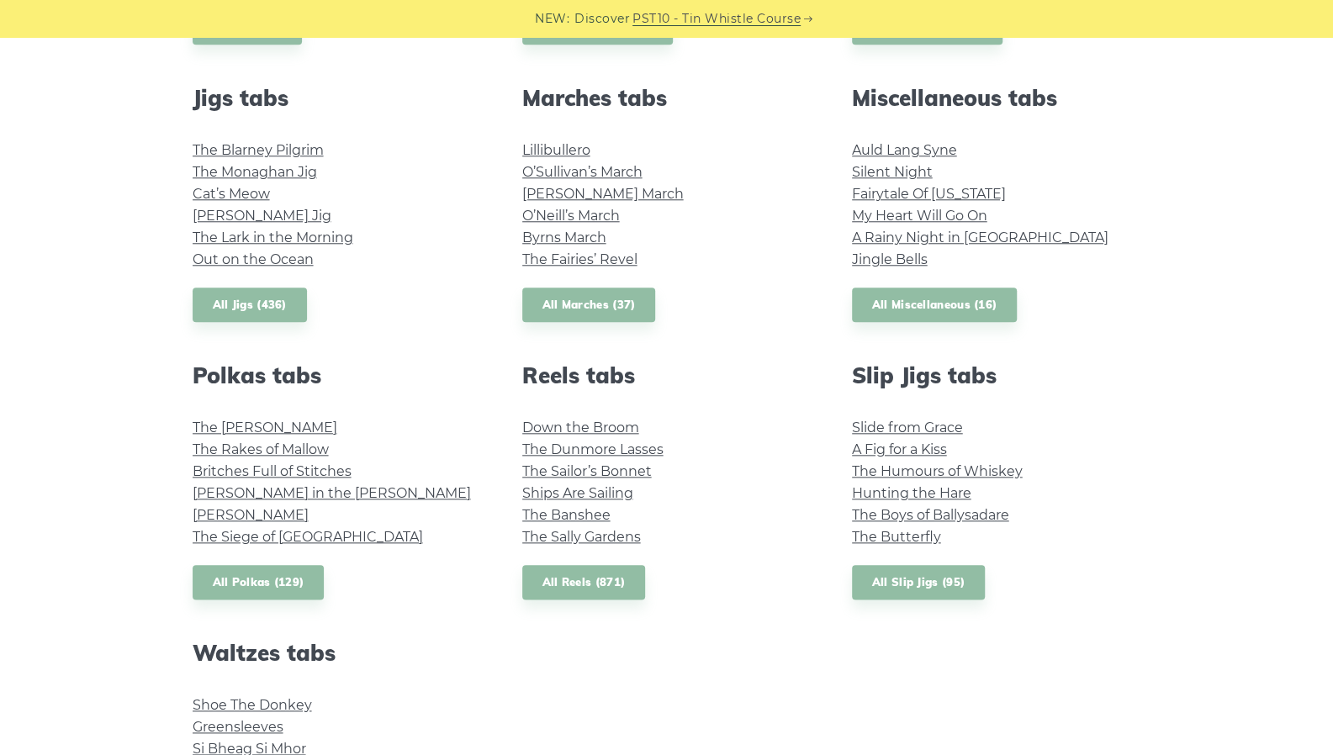
scroll to position [917, 0]
click at [562, 573] on link "All Reels (871)" at bounding box center [584, 581] width 124 height 34
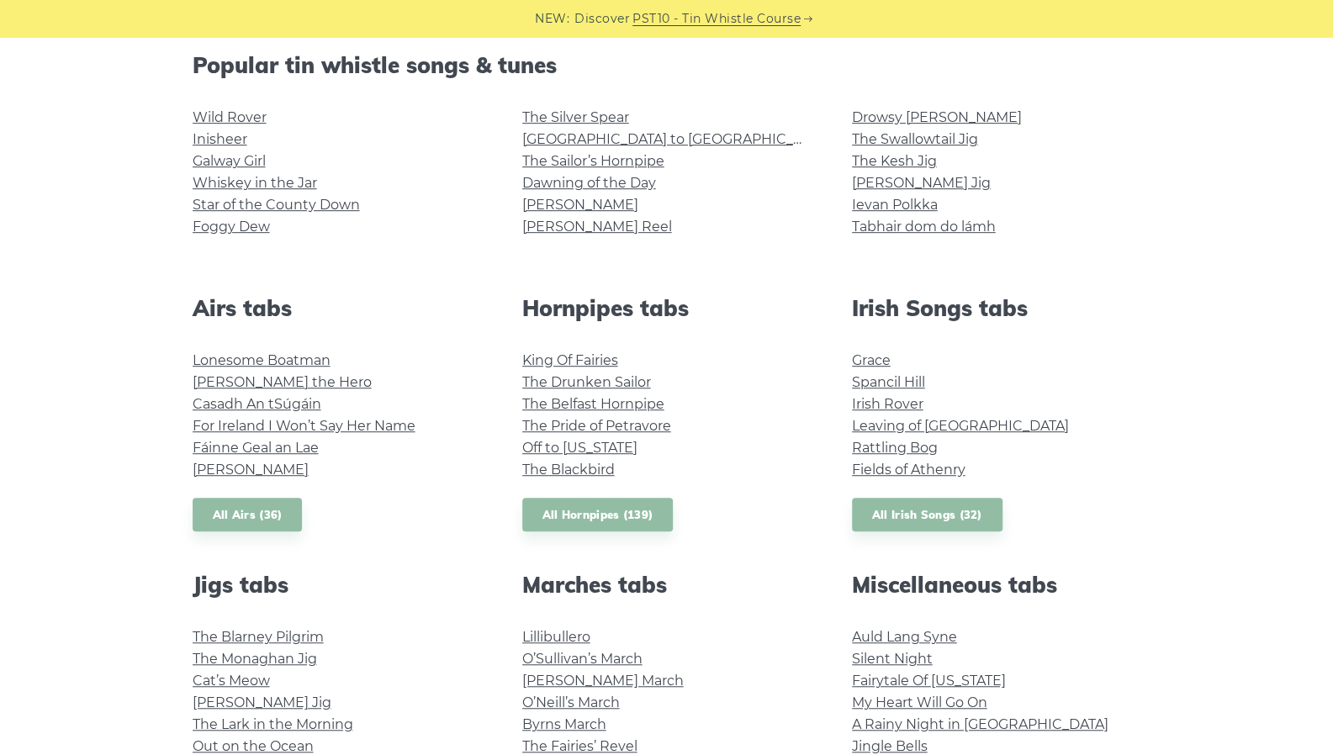
scroll to position [430, 0]
click at [270, 509] on link "All Airs (36)" at bounding box center [248, 514] width 110 height 34
click at [629, 527] on link "All Hornpipes (139)" at bounding box center [597, 514] width 151 height 34
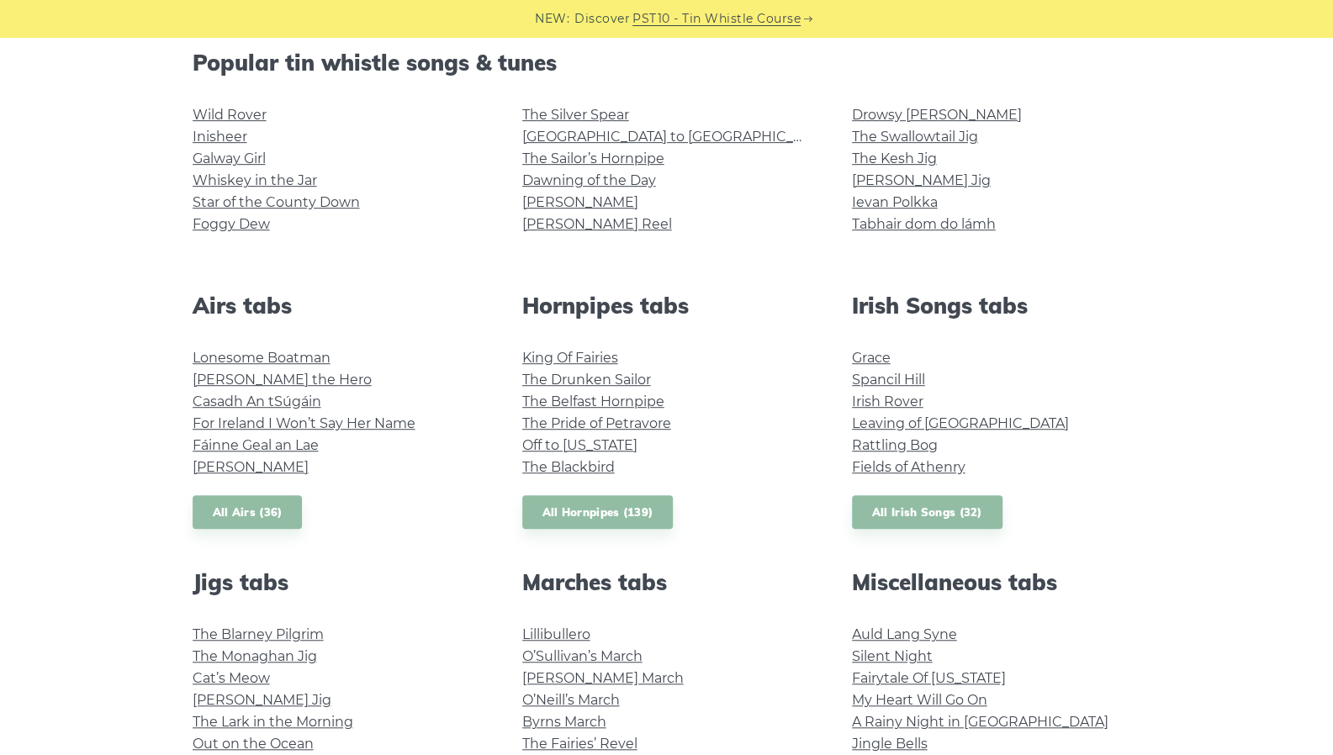
scroll to position [434, 0]
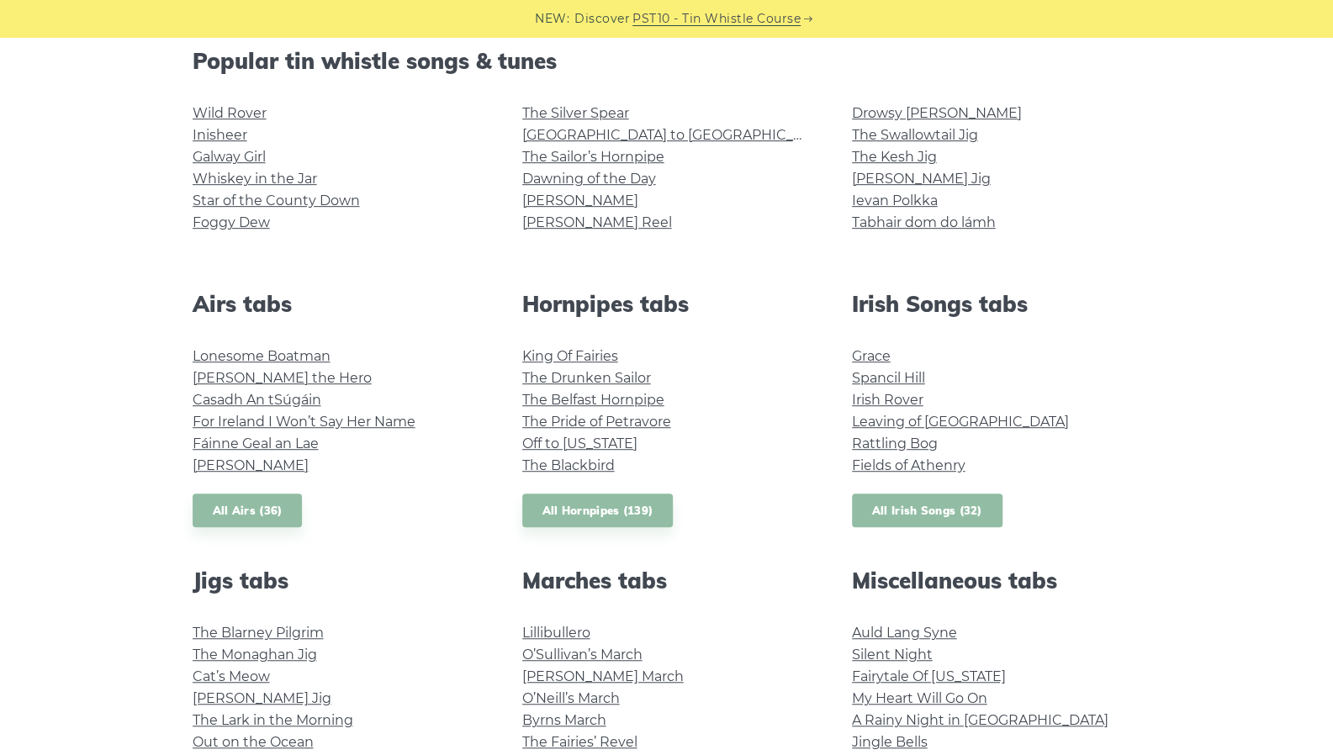
click at [895, 515] on link "All Irish Songs (32)" at bounding box center [927, 511] width 150 height 34
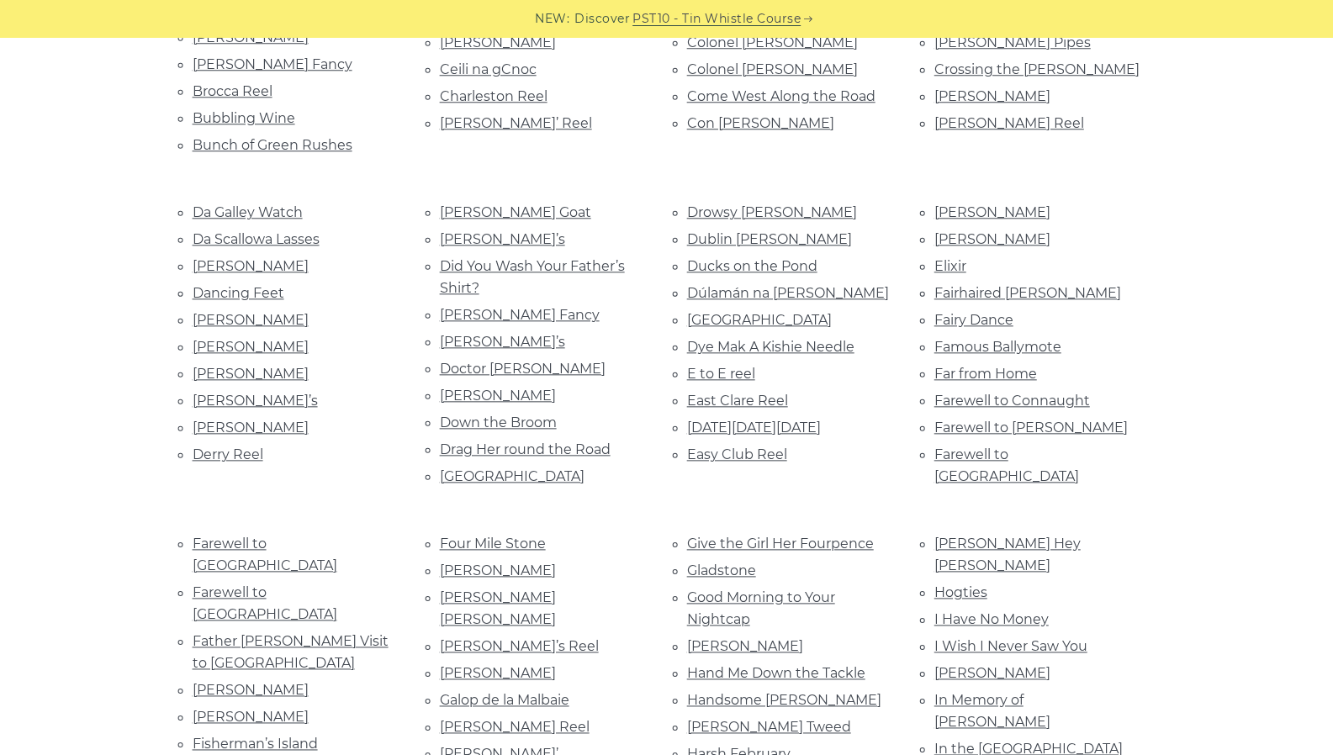
scroll to position [992, 0]
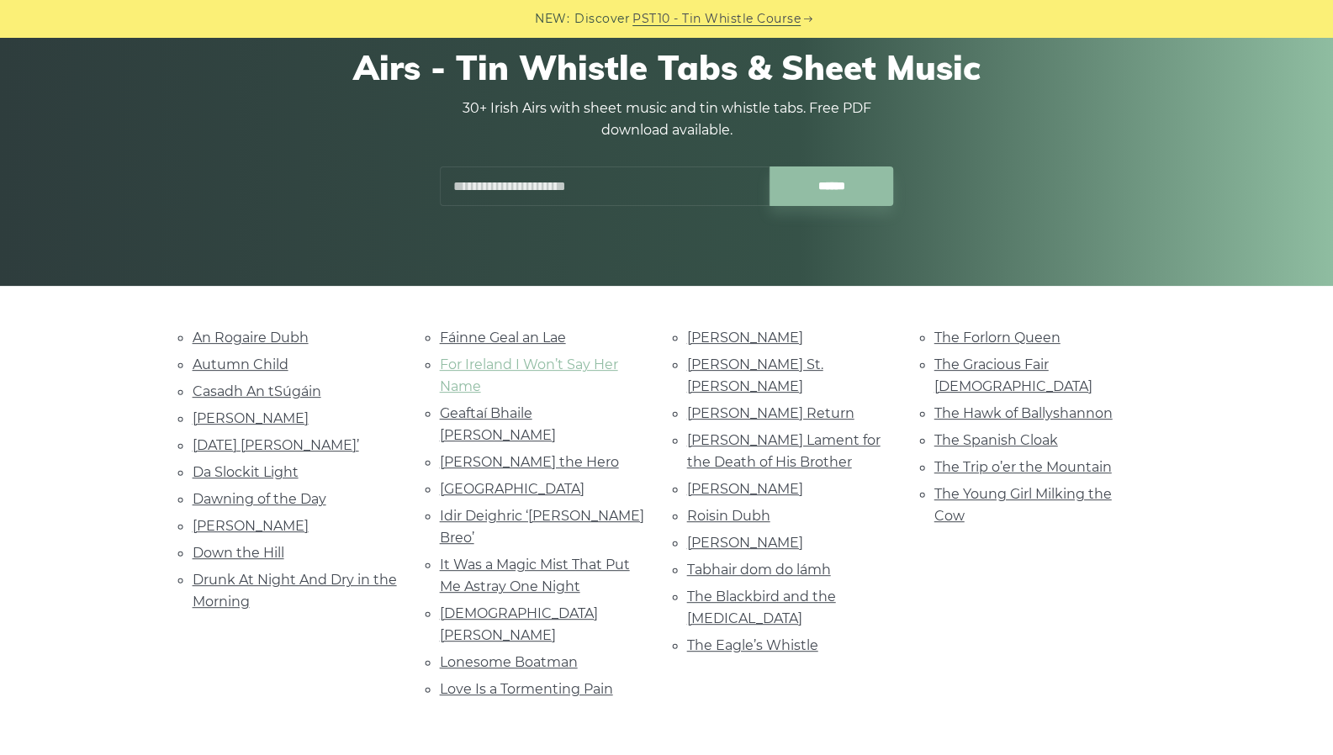
scroll to position [156, 0]
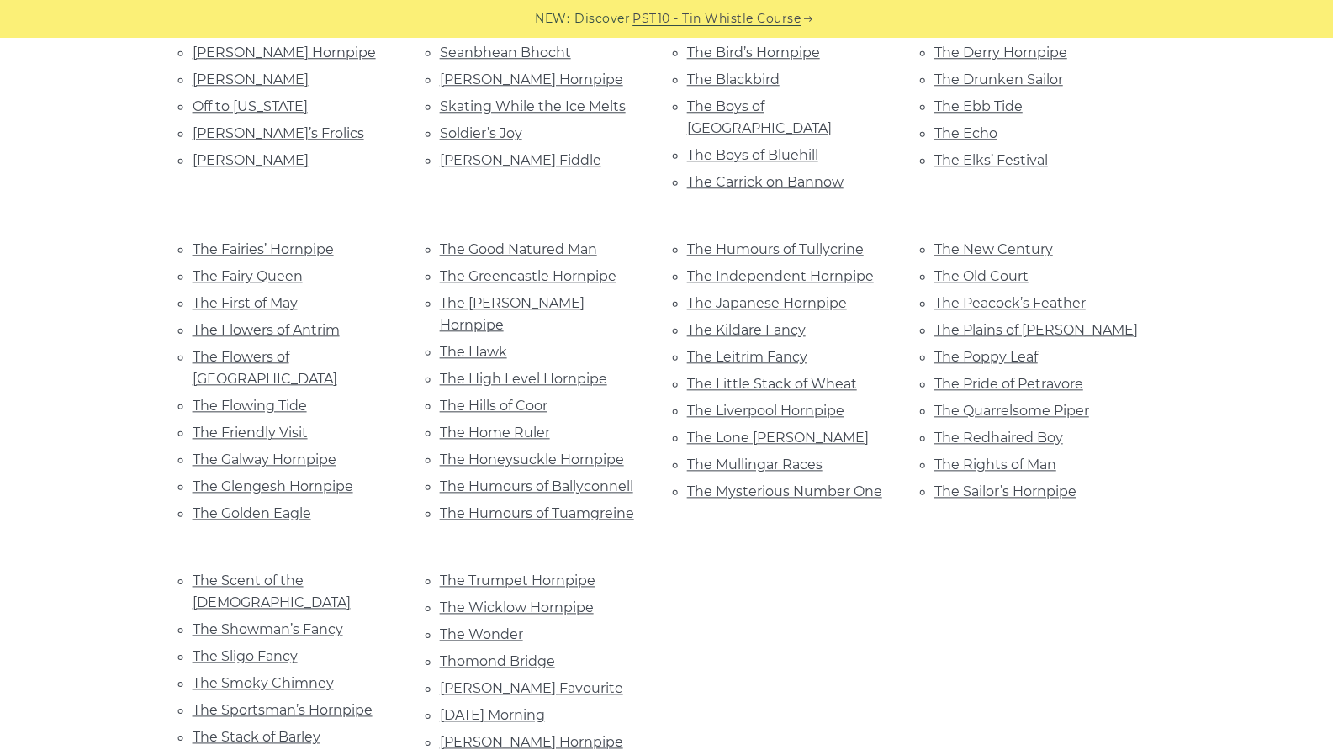
scroll to position [951, 0]
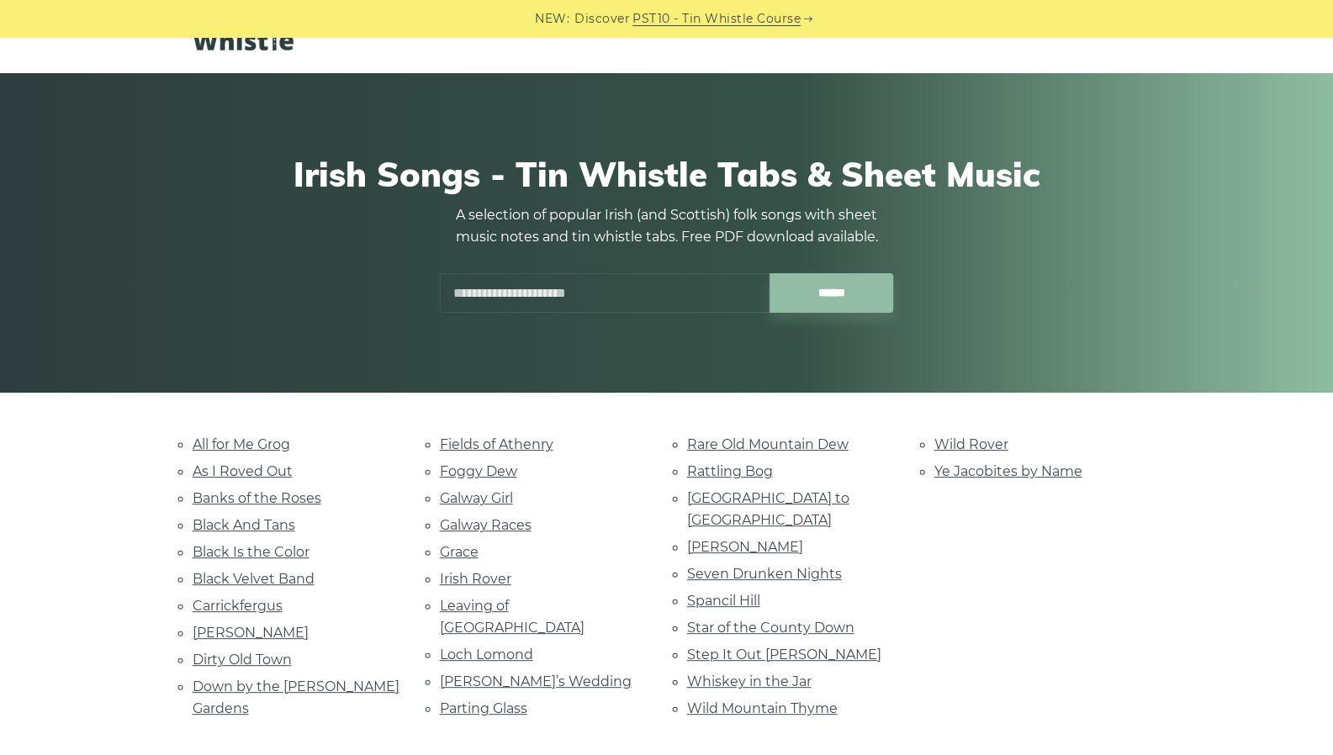
scroll to position [50, 0]
click at [534, 673] on link "[PERSON_NAME]’s Wedding" at bounding box center [536, 681] width 192 height 16
click at [504, 700] on link "Parting Glass" at bounding box center [483, 708] width 87 height 16
click at [773, 538] on link "Roddy Mc Corley" at bounding box center [745, 546] width 116 height 16
click at [461, 546] on link "Grace" at bounding box center [459, 551] width 39 height 16
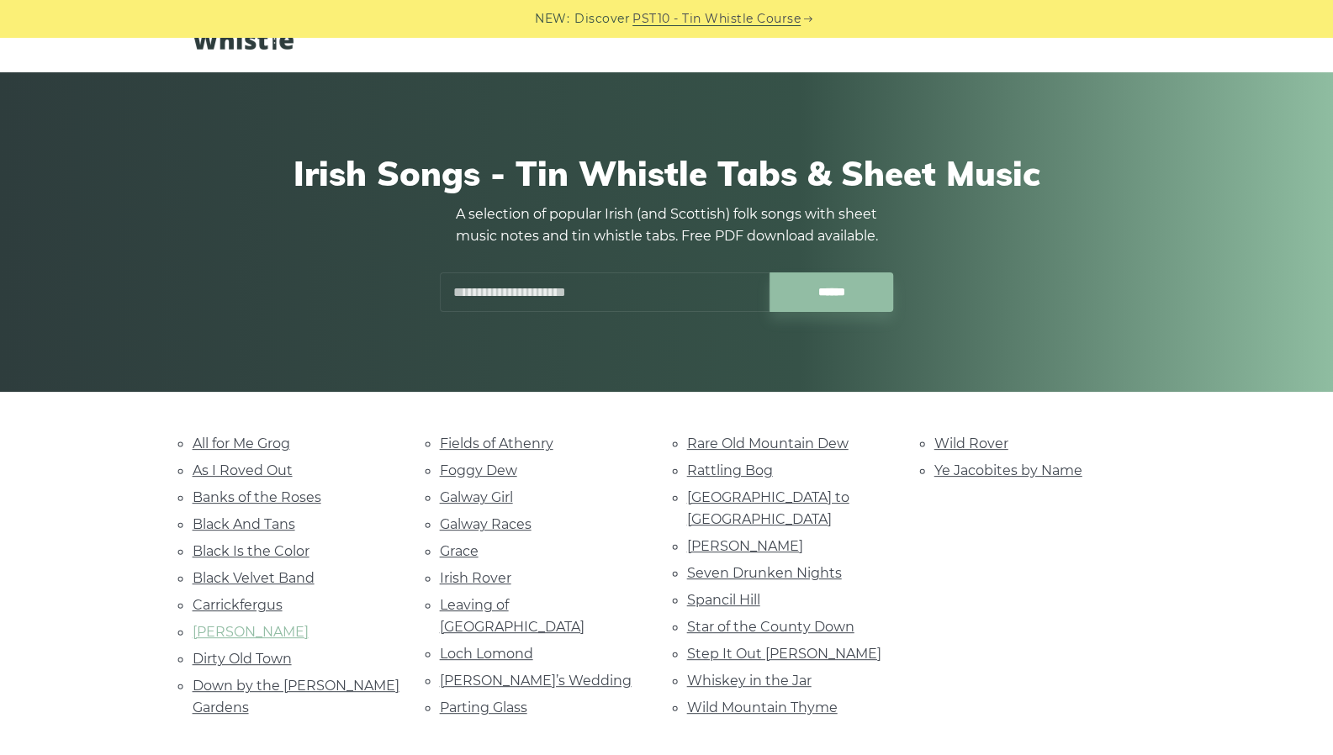
click at [244, 624] on link "Danny Boy" at bounding box center [251, 632] width 116 height 16
click at [819, 700] on link "Wild Mountain Thyme" at bounding box center [762, 708] width 150 height 16
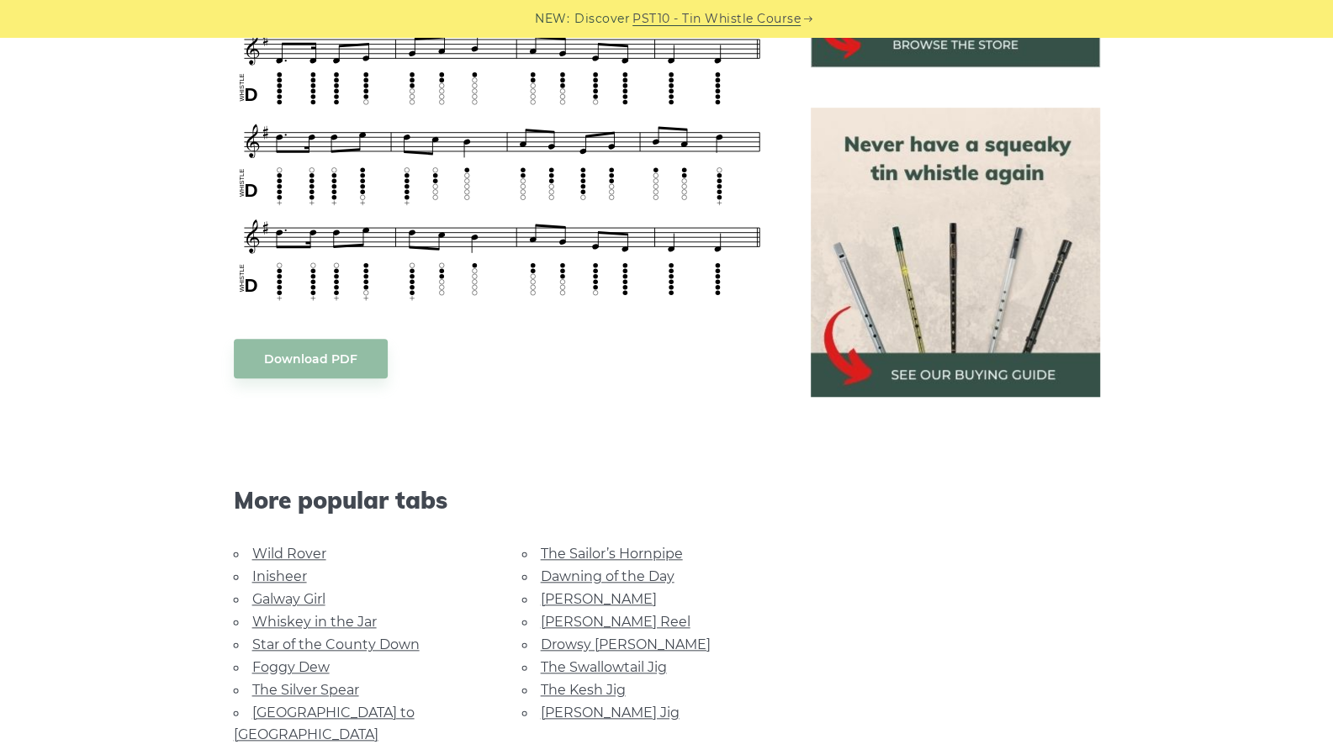
scroll to position [708, 0]
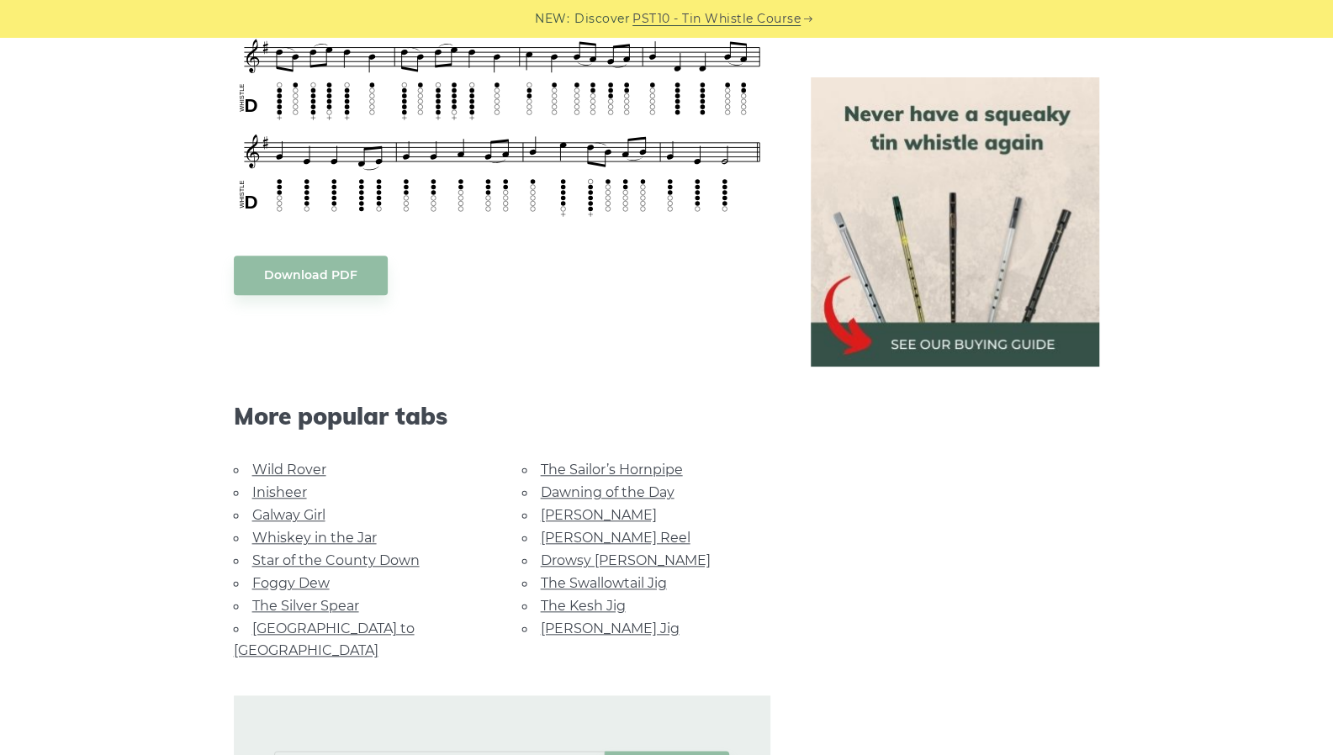
scroll to position [760, 0]
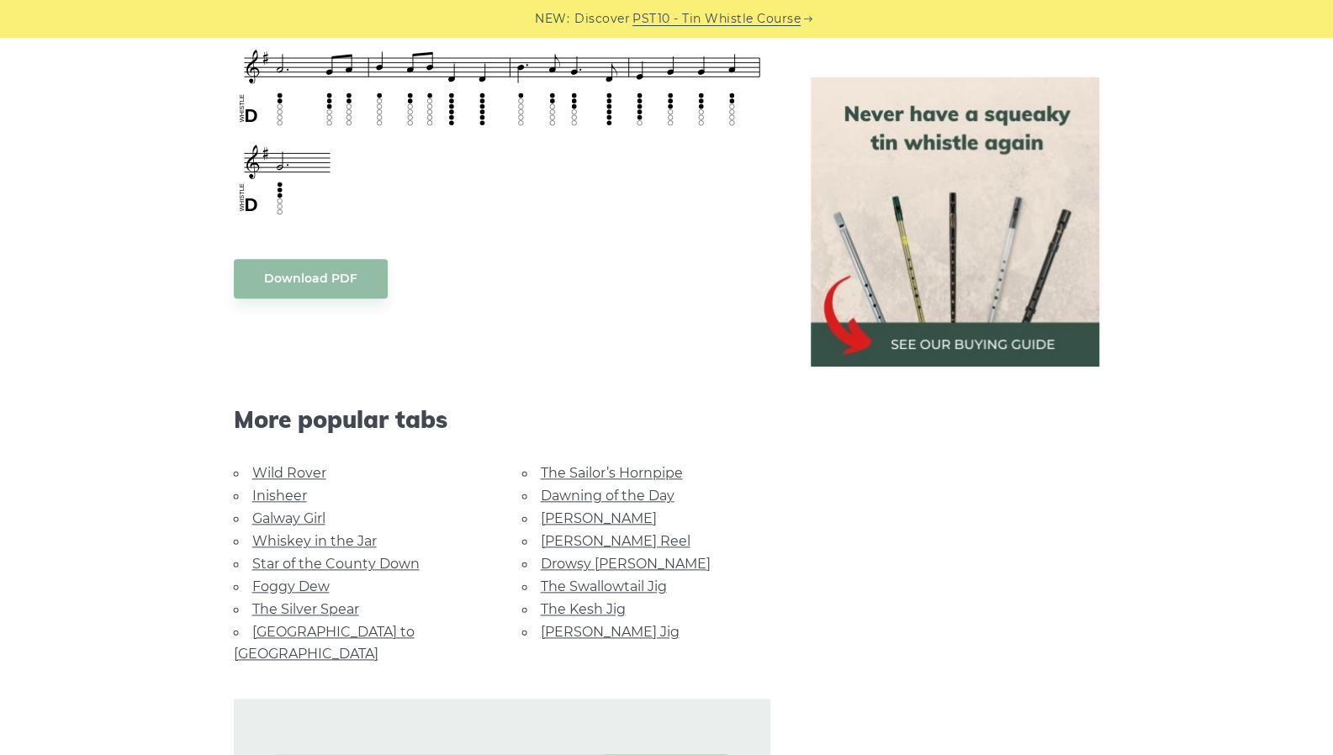
scroll to position [864, 0]
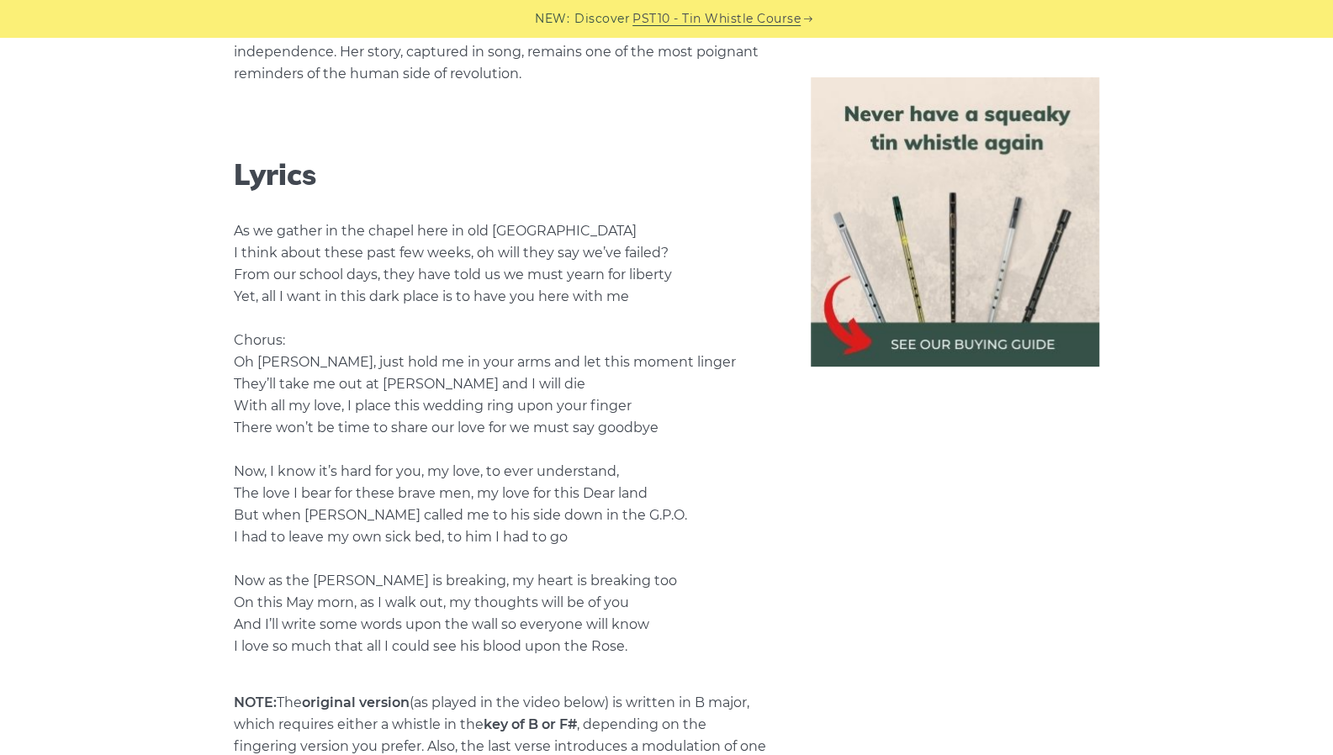
scroll to position [3041, 0]
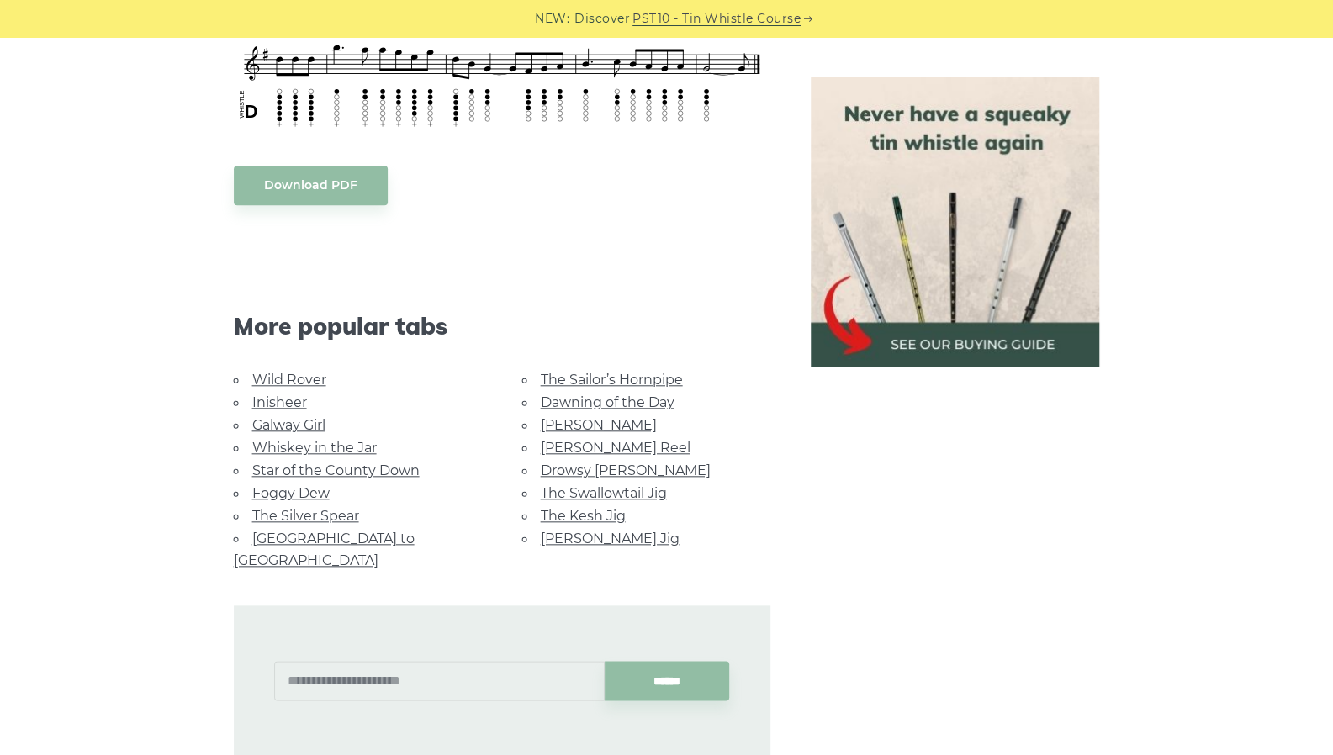
scroll to position [853, 0]
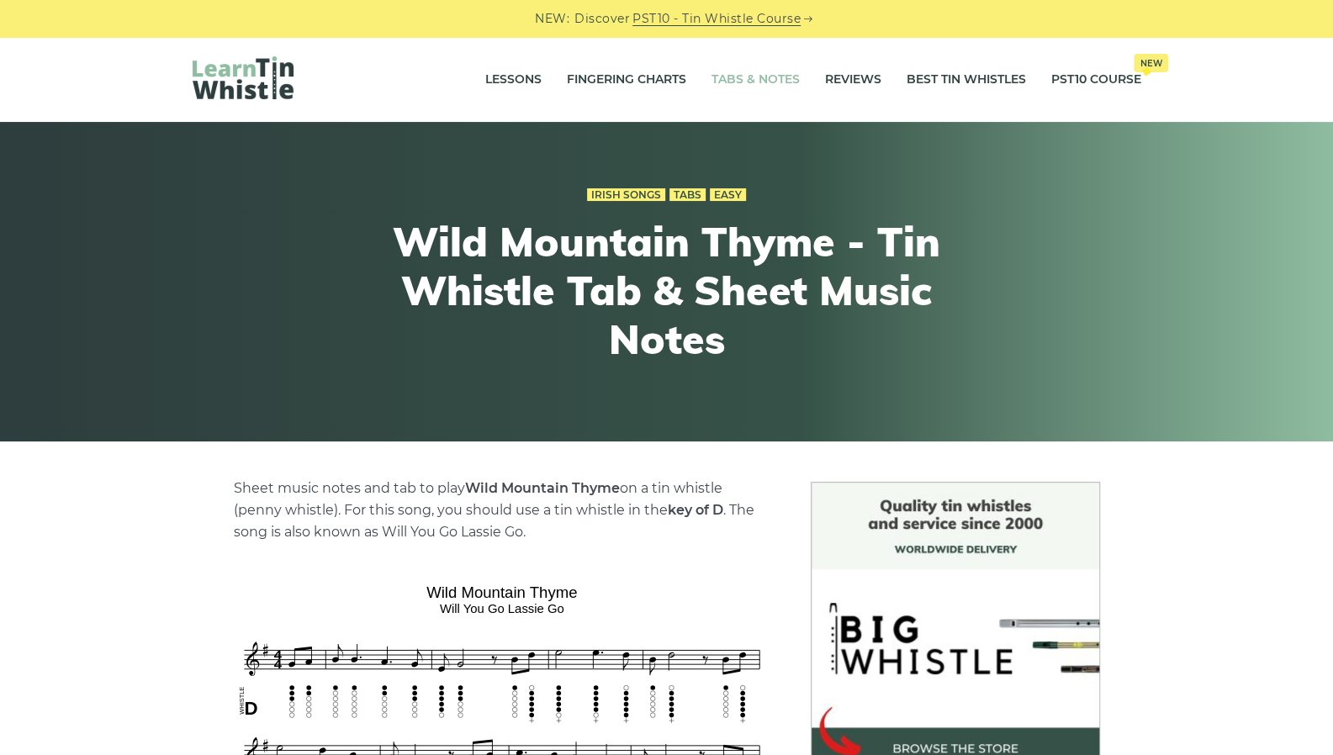
click at [760, 87] on link "Tabs & Notes" at bounding box center [755, 80] width 88 height 42
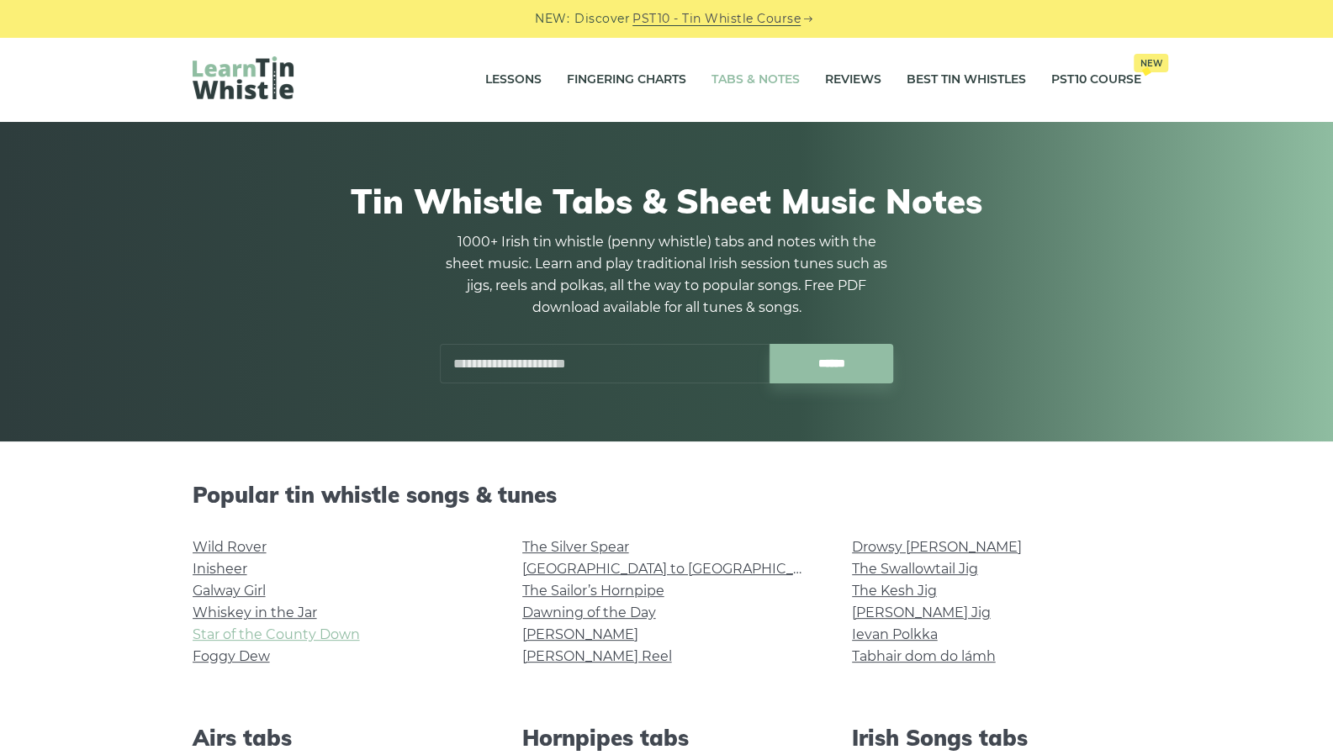
click at [234, 634] on link "Star of the County Down" at bounding box center [276, 634] width 167 height 16
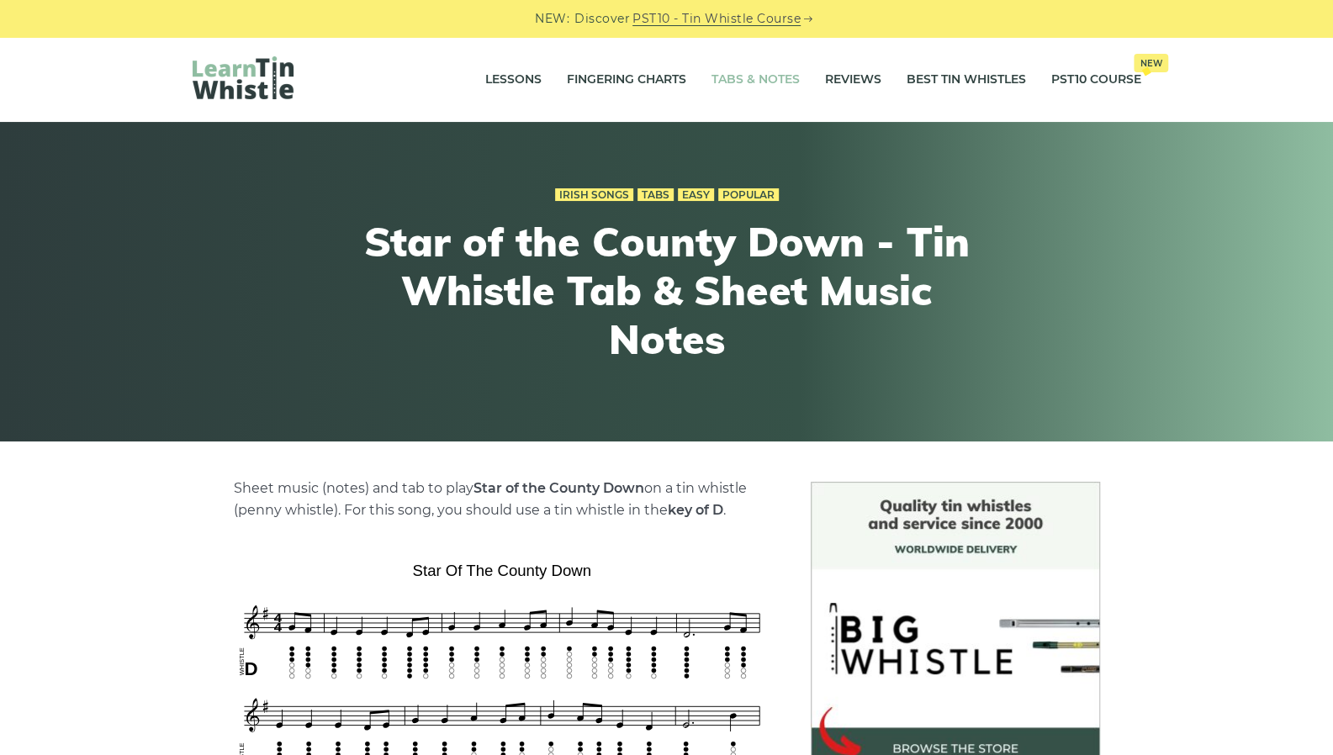
click at [794, 77] on link "Tabs & Notes" at bounding box center [755, 80] width 88 height 42
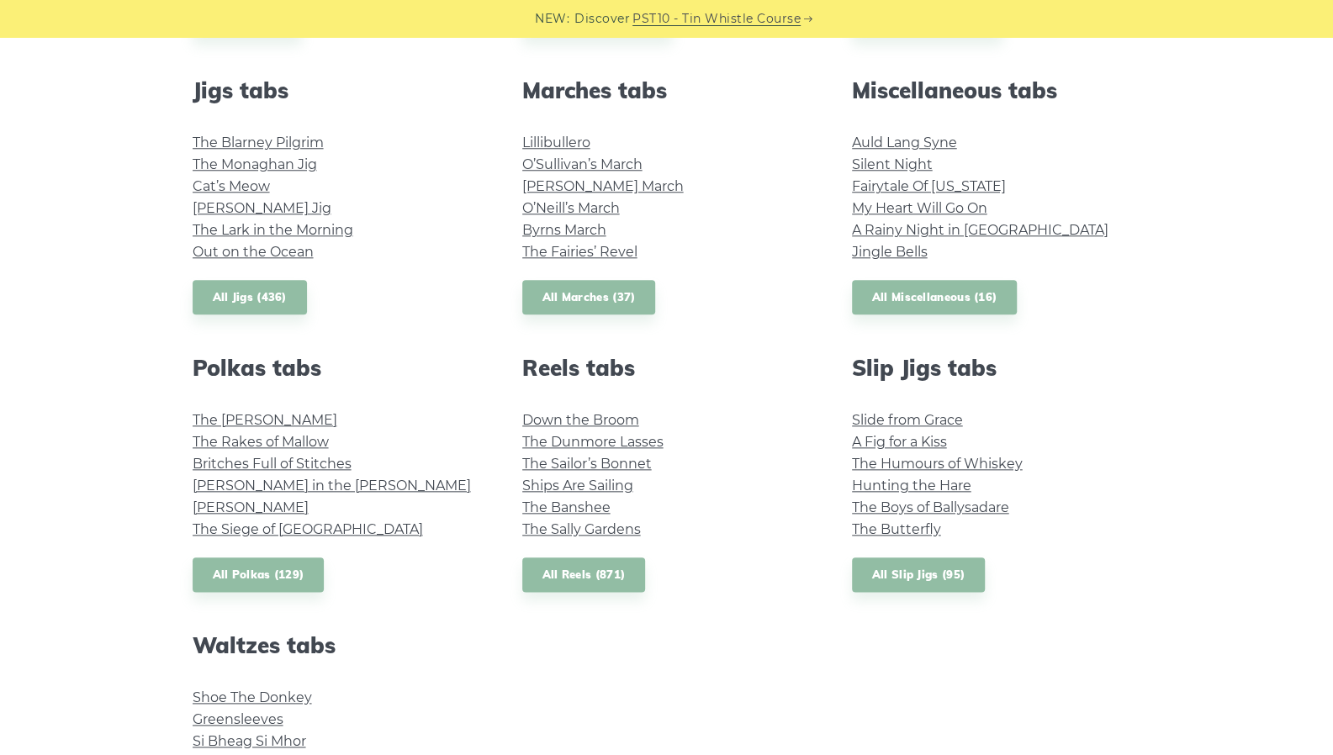
scroll to position [925, 0]
click at [223, 586] on link "All Polkas (129)" at bounding box center [259, 574] width 132 height 34
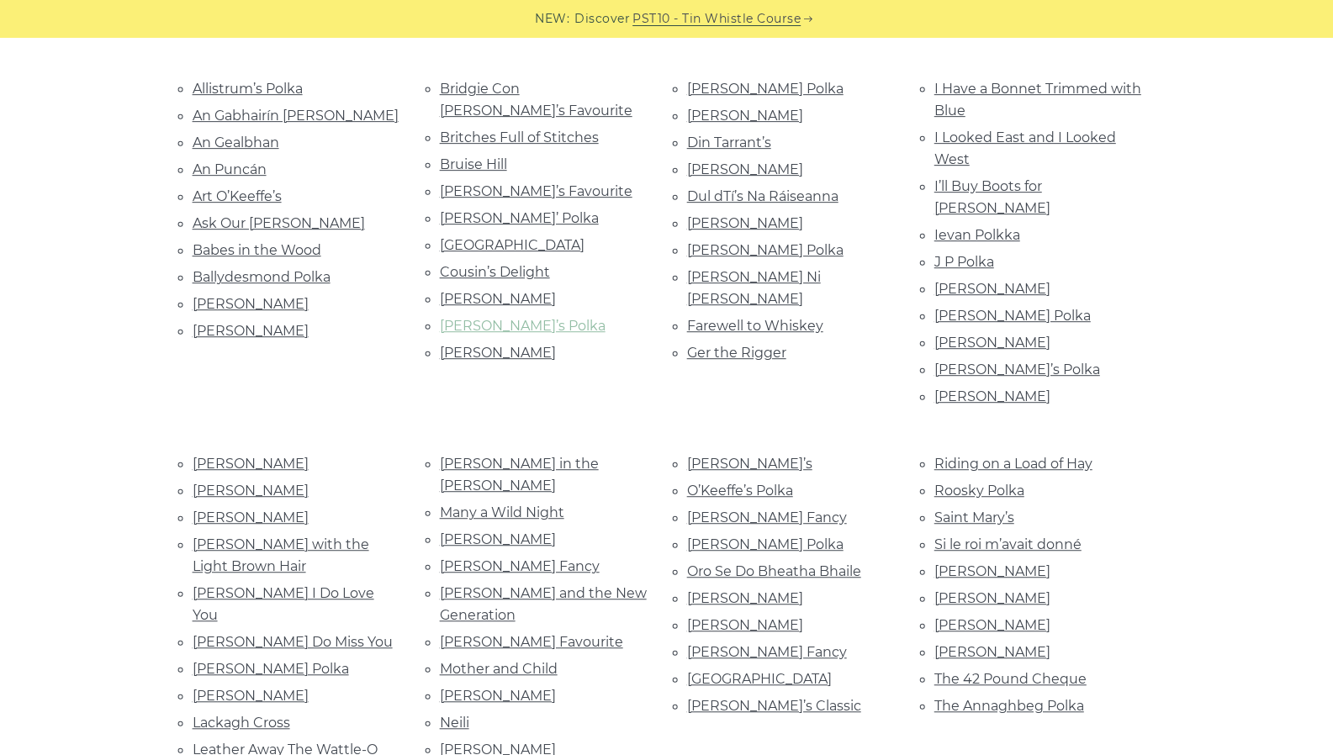
scroll to position [406, 0]
click at [795, 562] on link "Oro Se Do Bheatha Bhaile" at bounding box center [774, 570] width 174 height 16
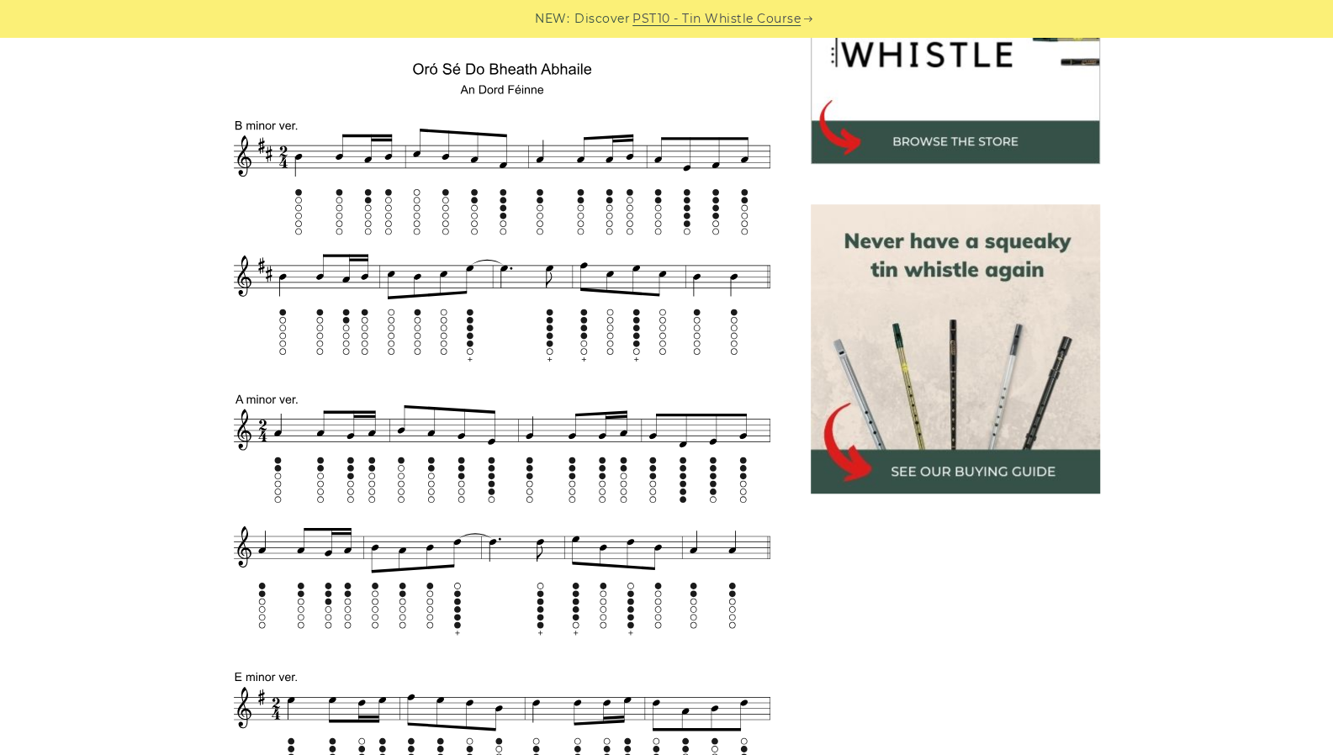
scroll to position [604, 0]
